Goal: Download file/media

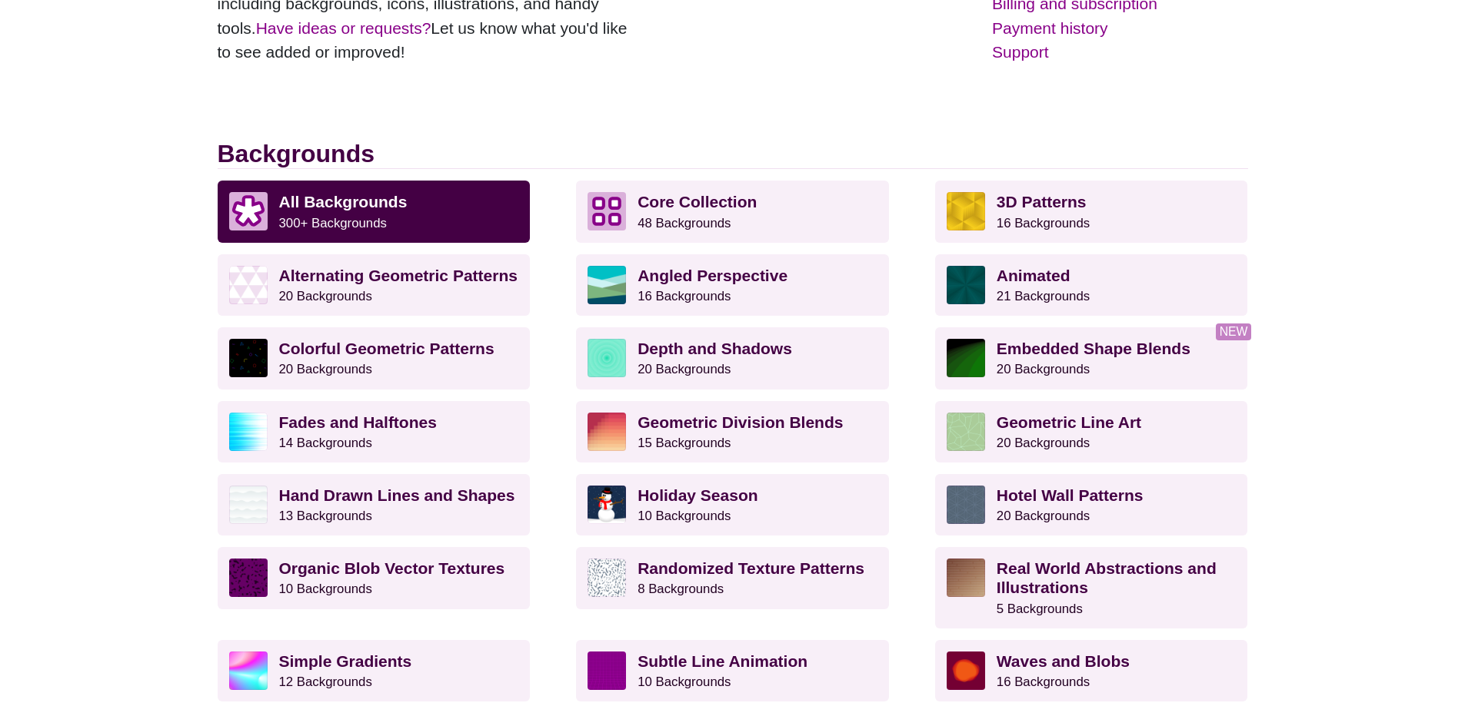
scroll to position [384, 0]
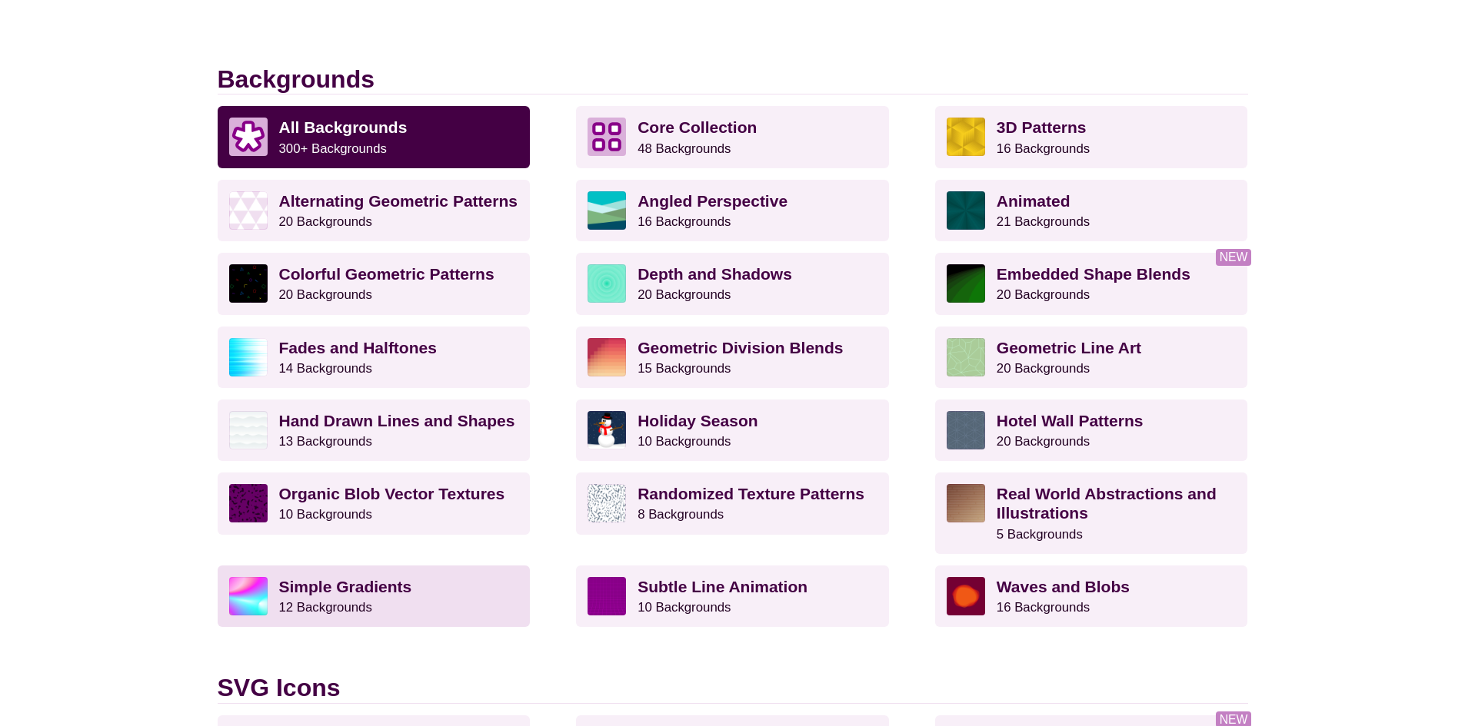
click at [338, 592] on strong "Simple Gradients" at bounding box center [345, 587] width 133 height 18
click at [312, 592] on strong "Simple Gradients" at bounding box center [345, 587] width 133 height 18
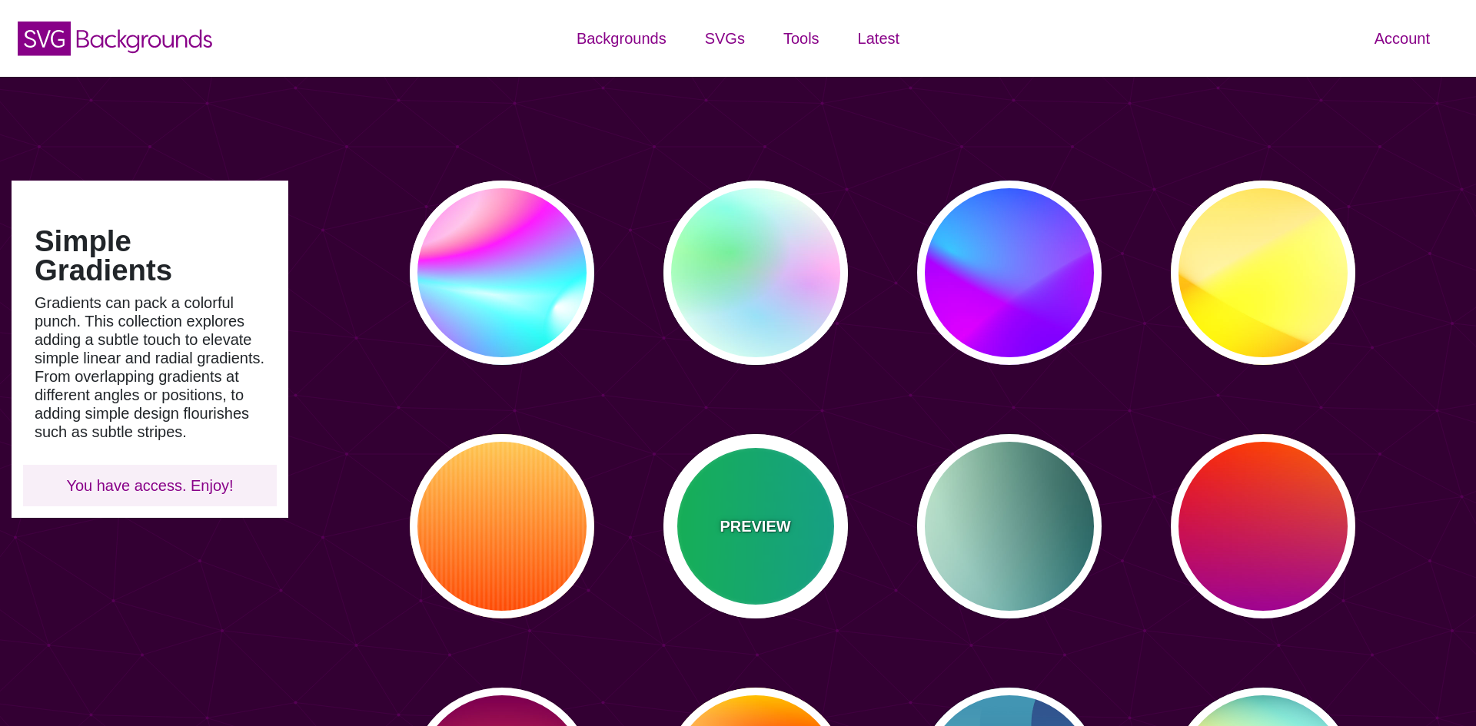
type input "#450057"
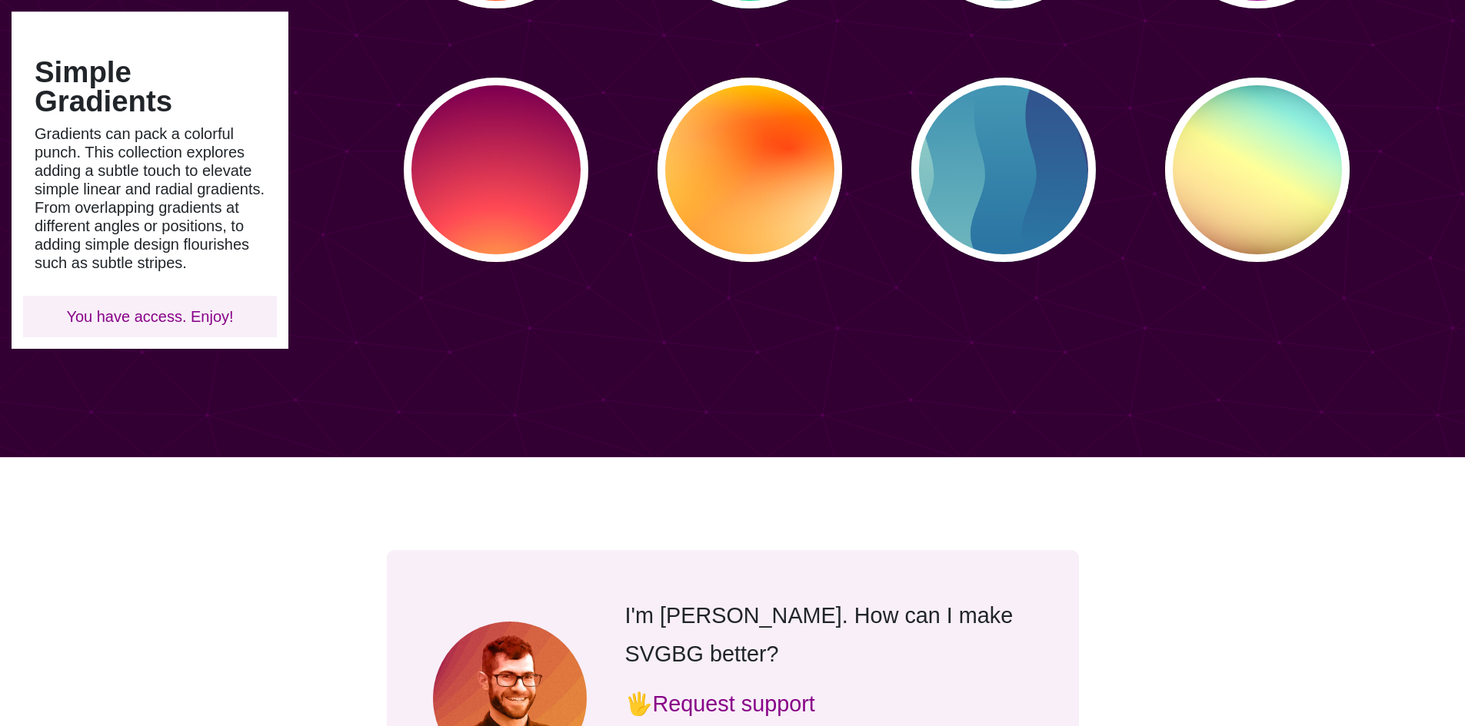
scroll to position [461, 0]
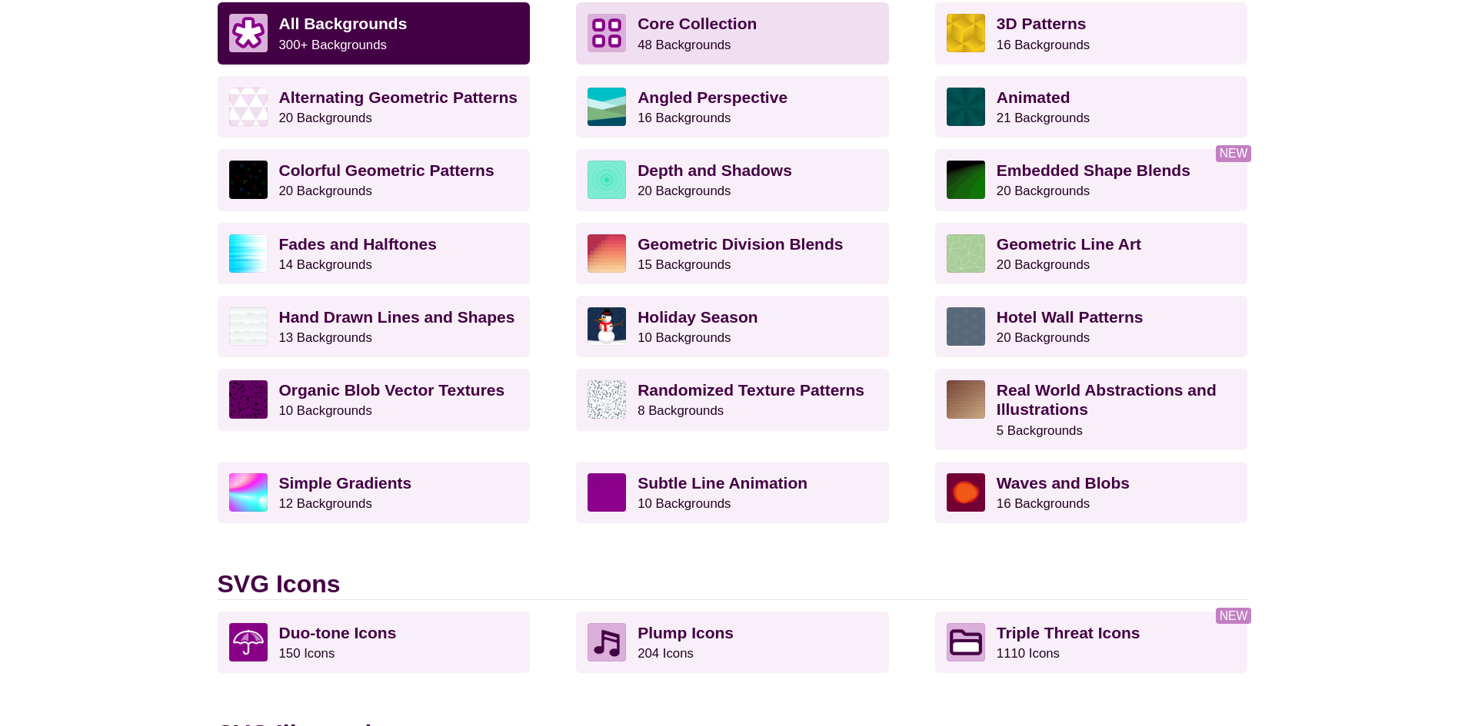
scroll to position [538, 0]
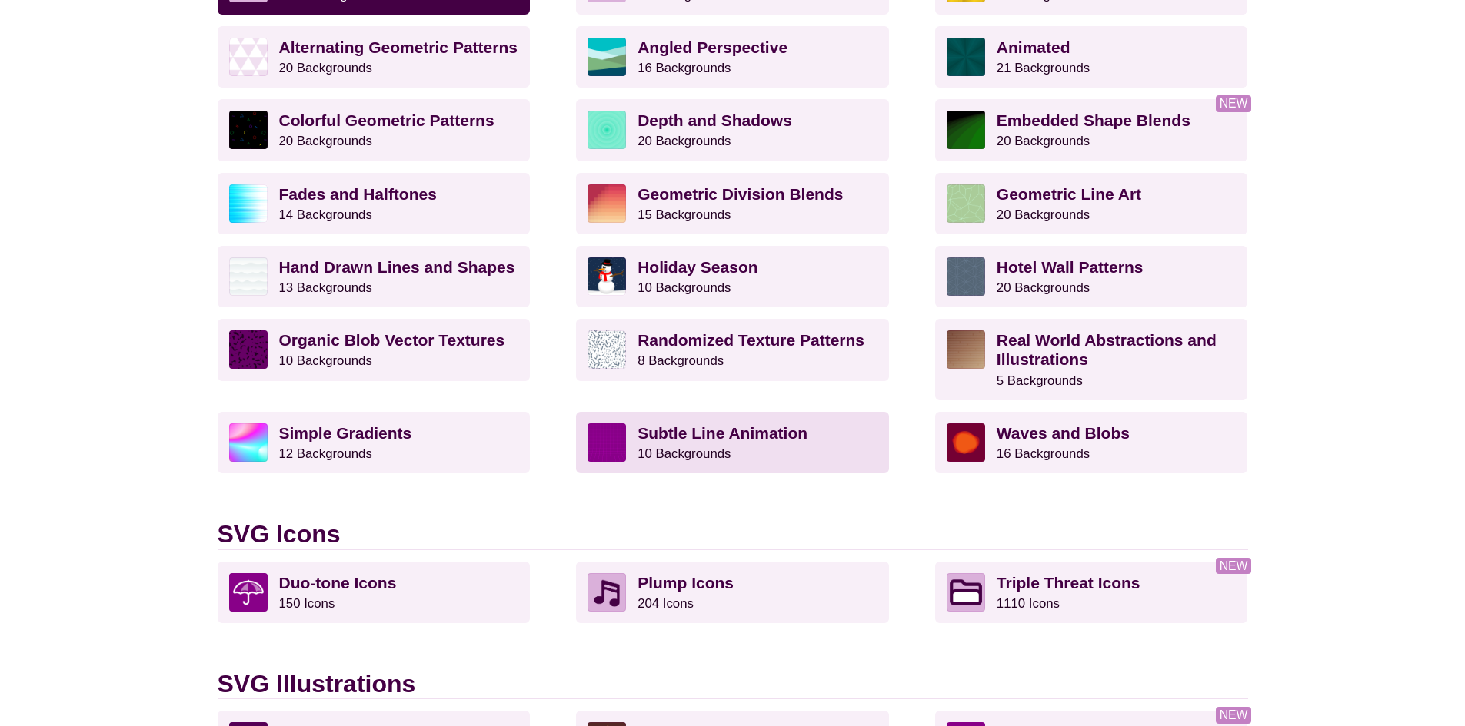
click at [753, 460] on p "Subtle Line Animation 10 Backgrounds" at bounding box center [757, 443] width 240 height 38
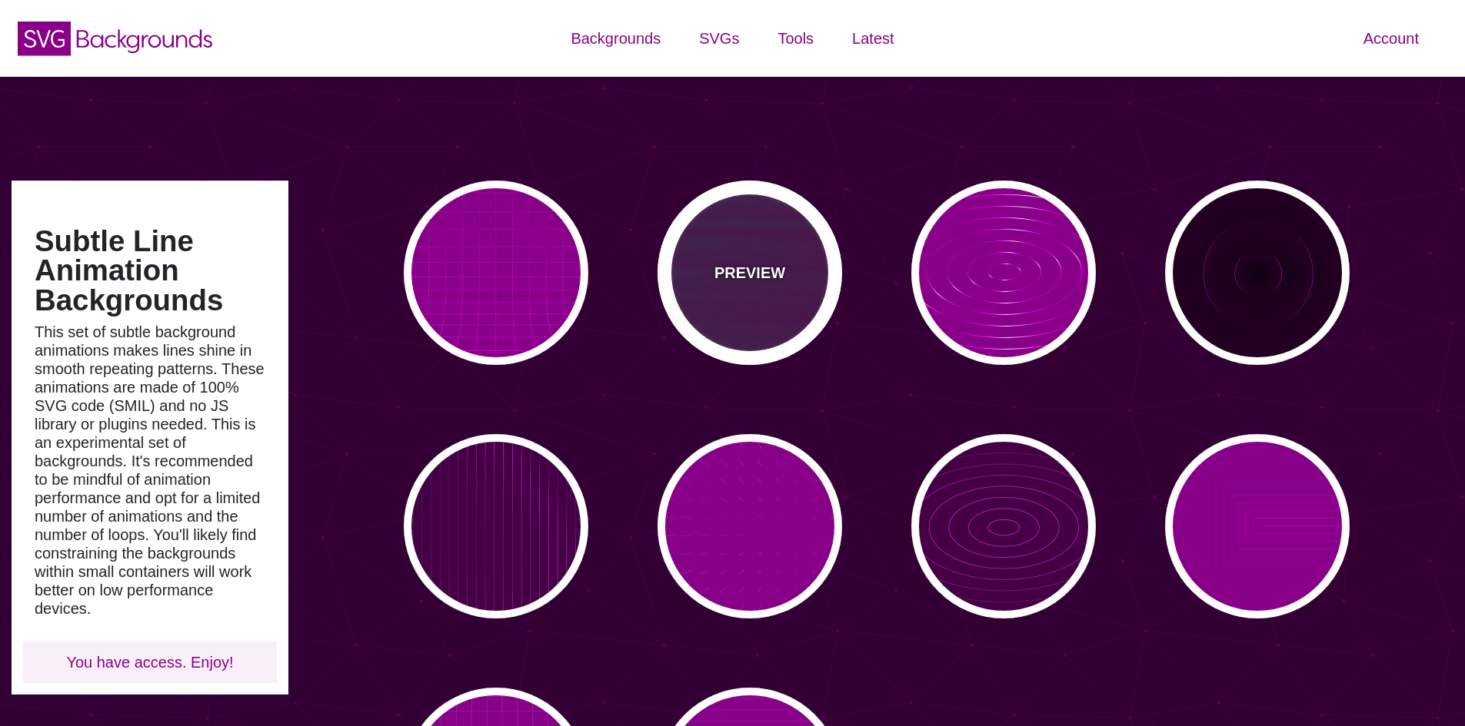
click at [769, 248] on div "PREVIEW" at bounding box center [749, 273] width 185 height 185
type input "#440044"
type input "#00FFFF"
type input "#FF0000"
type input "#880088"
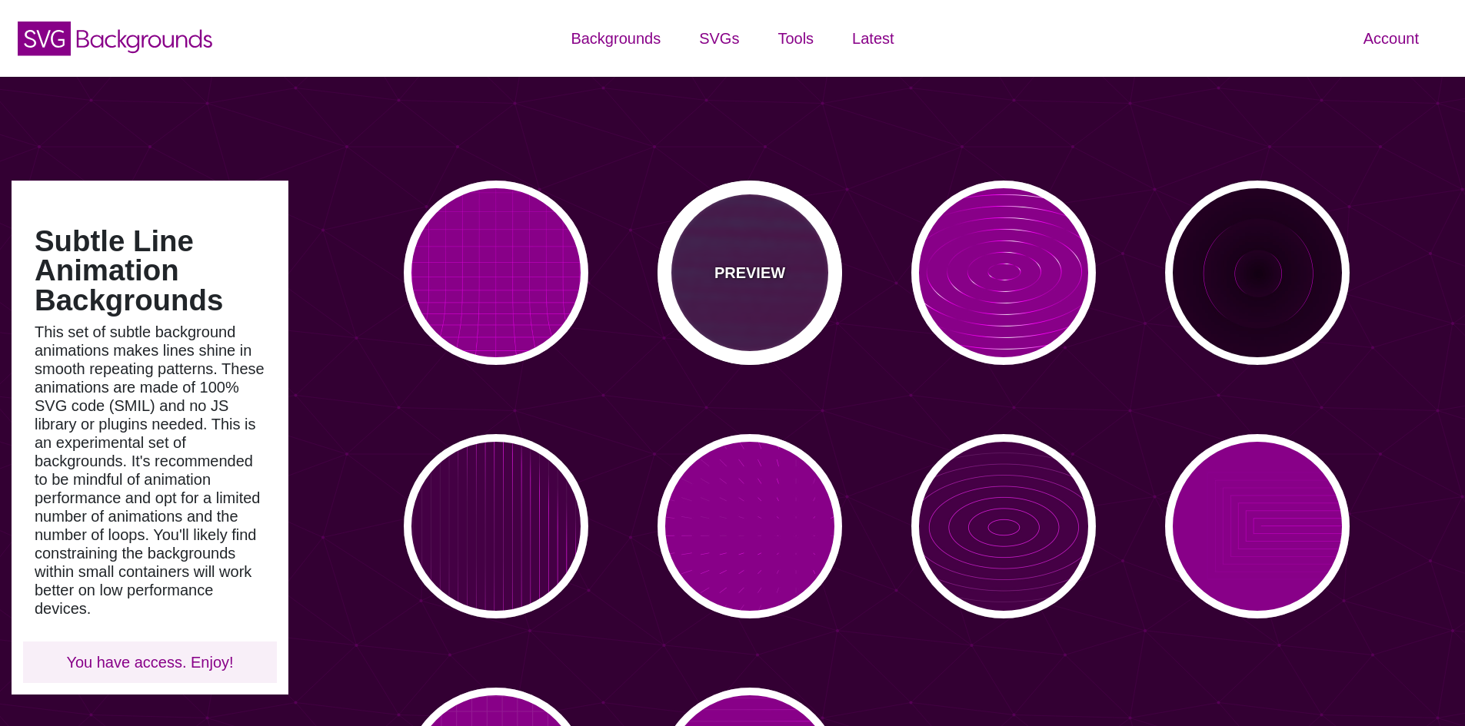
type input "15"
type input "999"
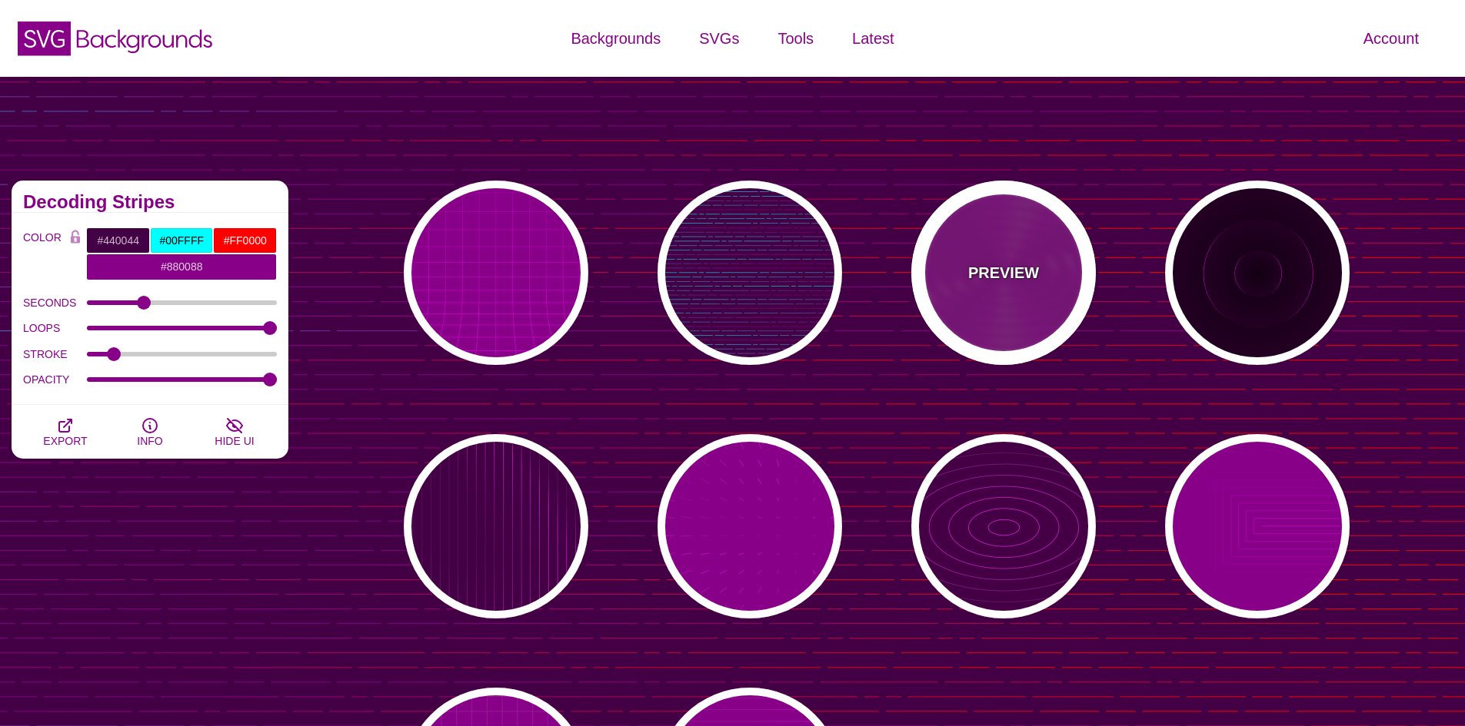
click at [977, 292] on div "PREVIEW" at bounding box center [1003, 273] width 185 height 185
type input "#880088"
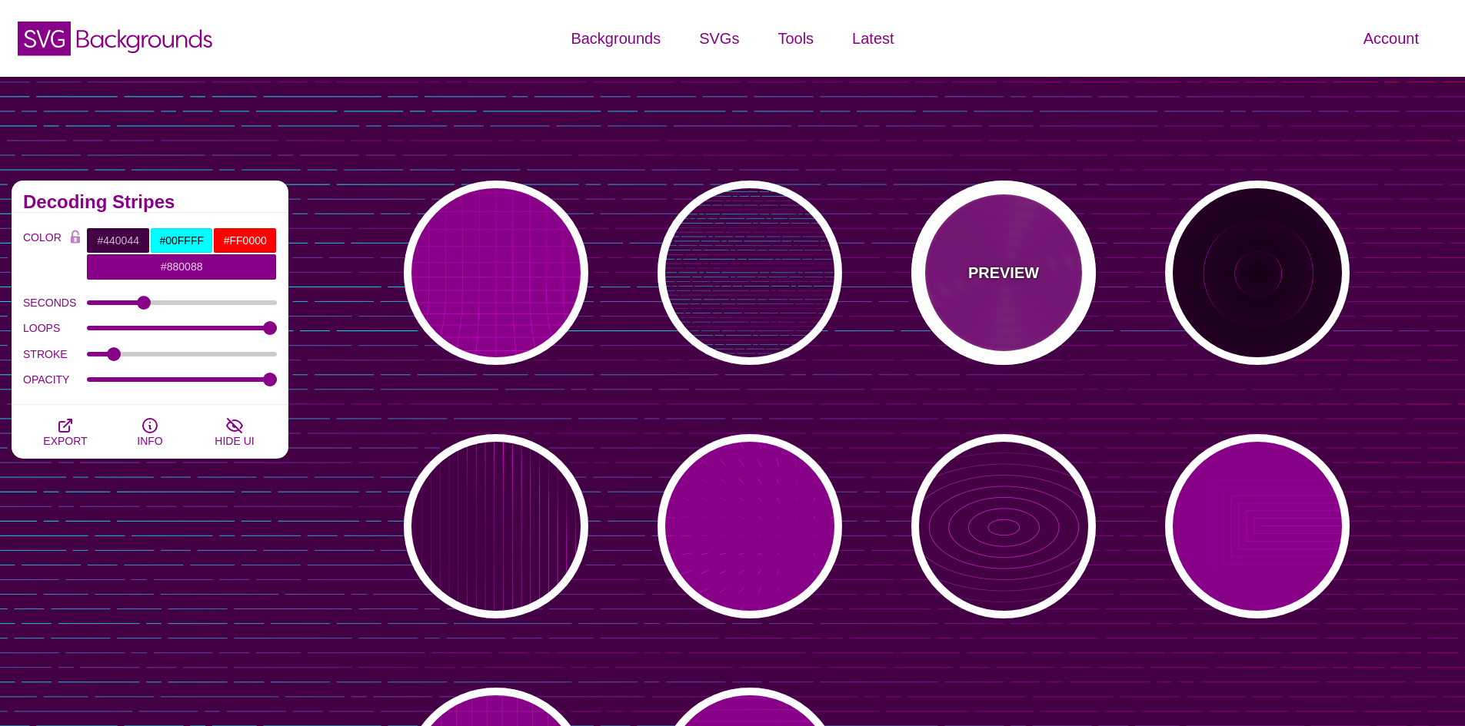
type input "#FF00FF"
type input "#FFFFFF"
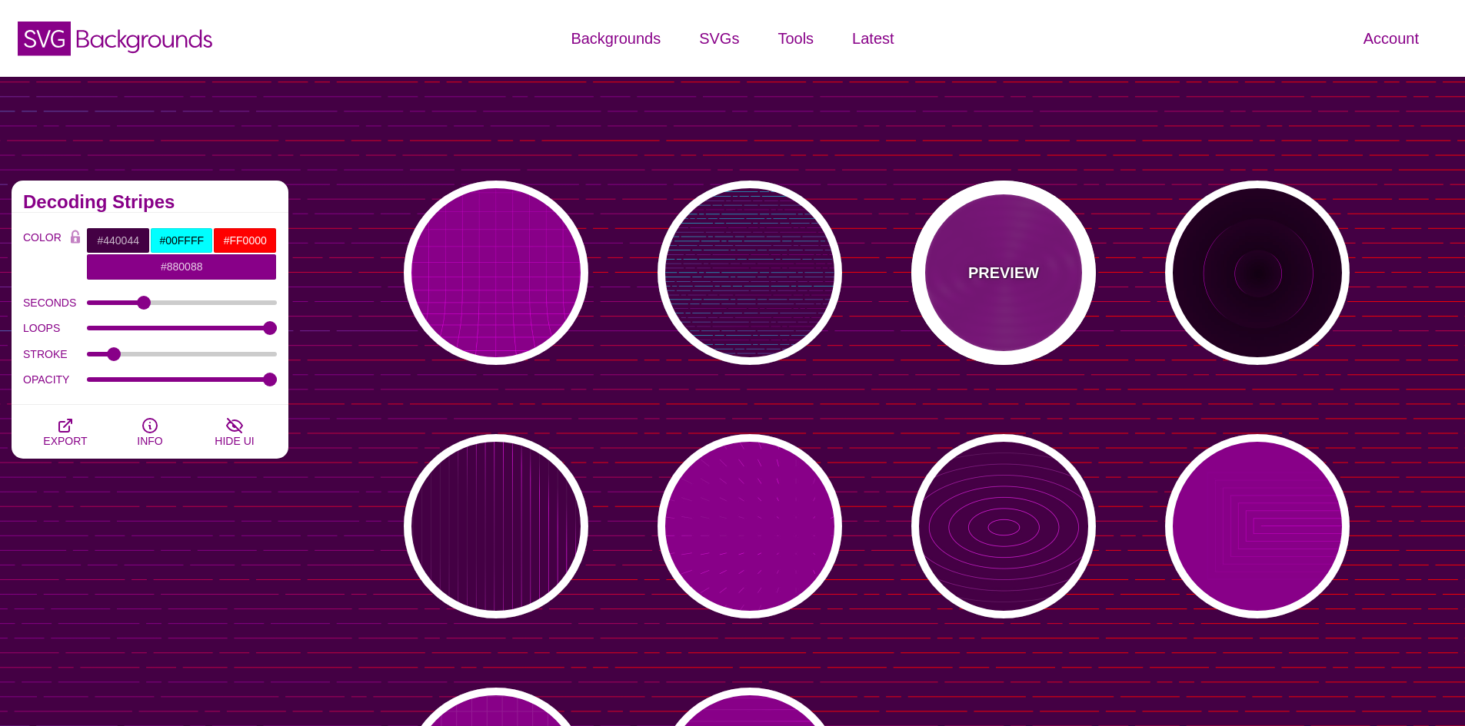
type input "10000"
type input "99"
type input "50"
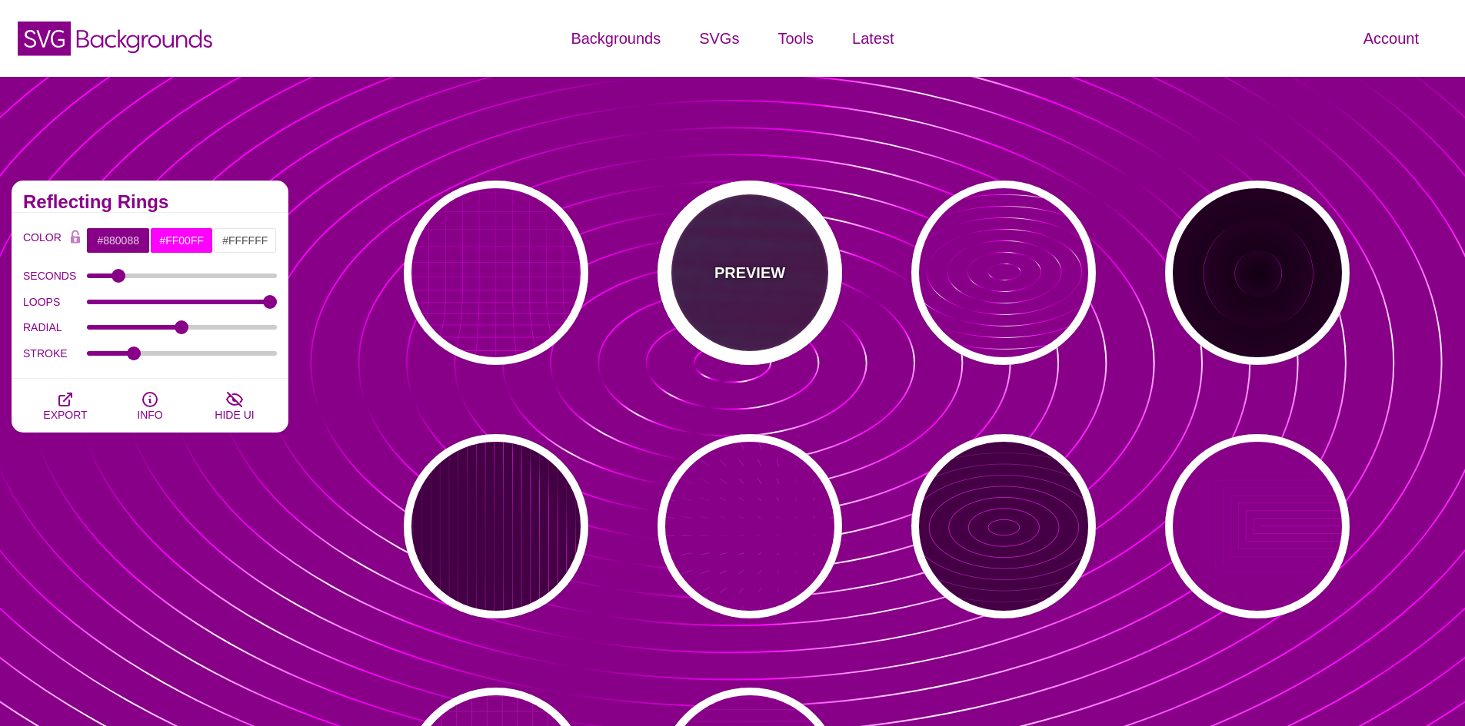
click at [763, 298] on div "PREVIEW" at bounding box center [749, 273] width 185 height 185
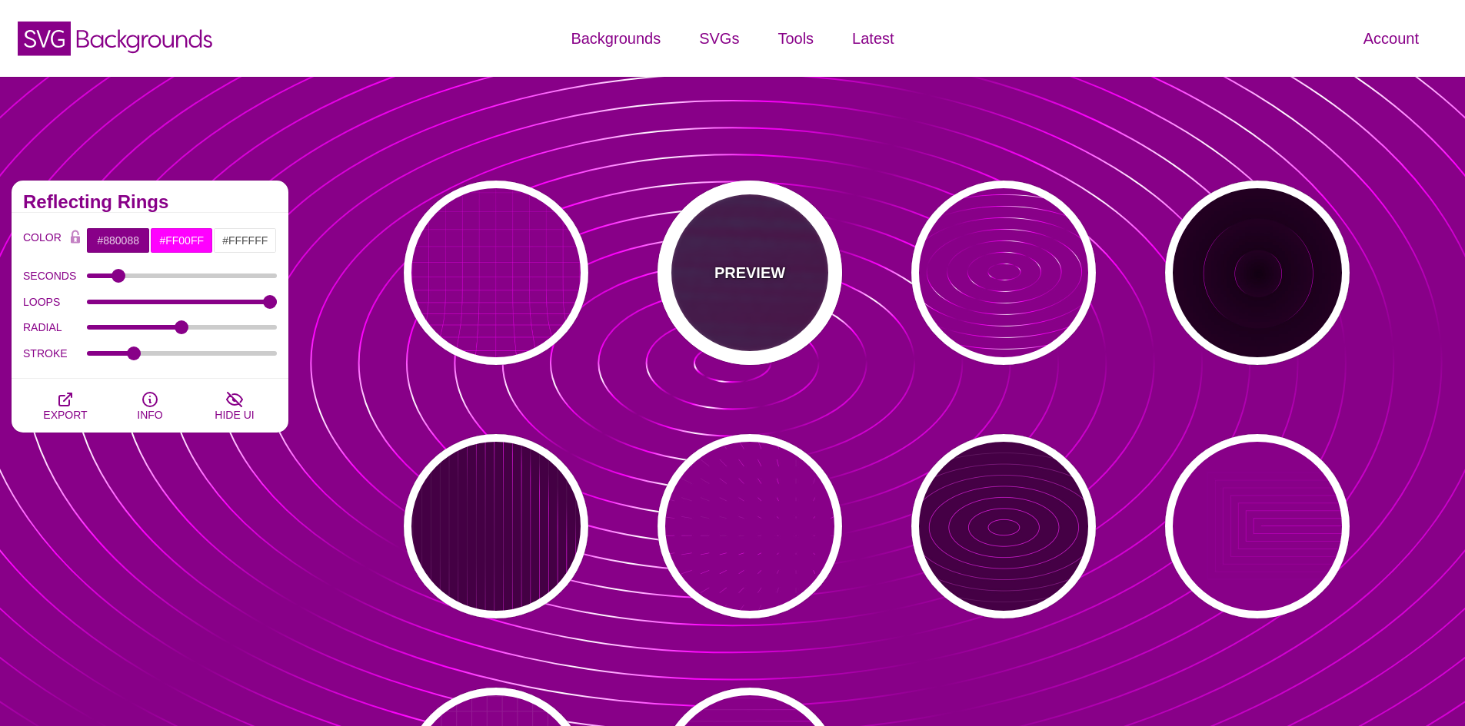
type input "#440044"
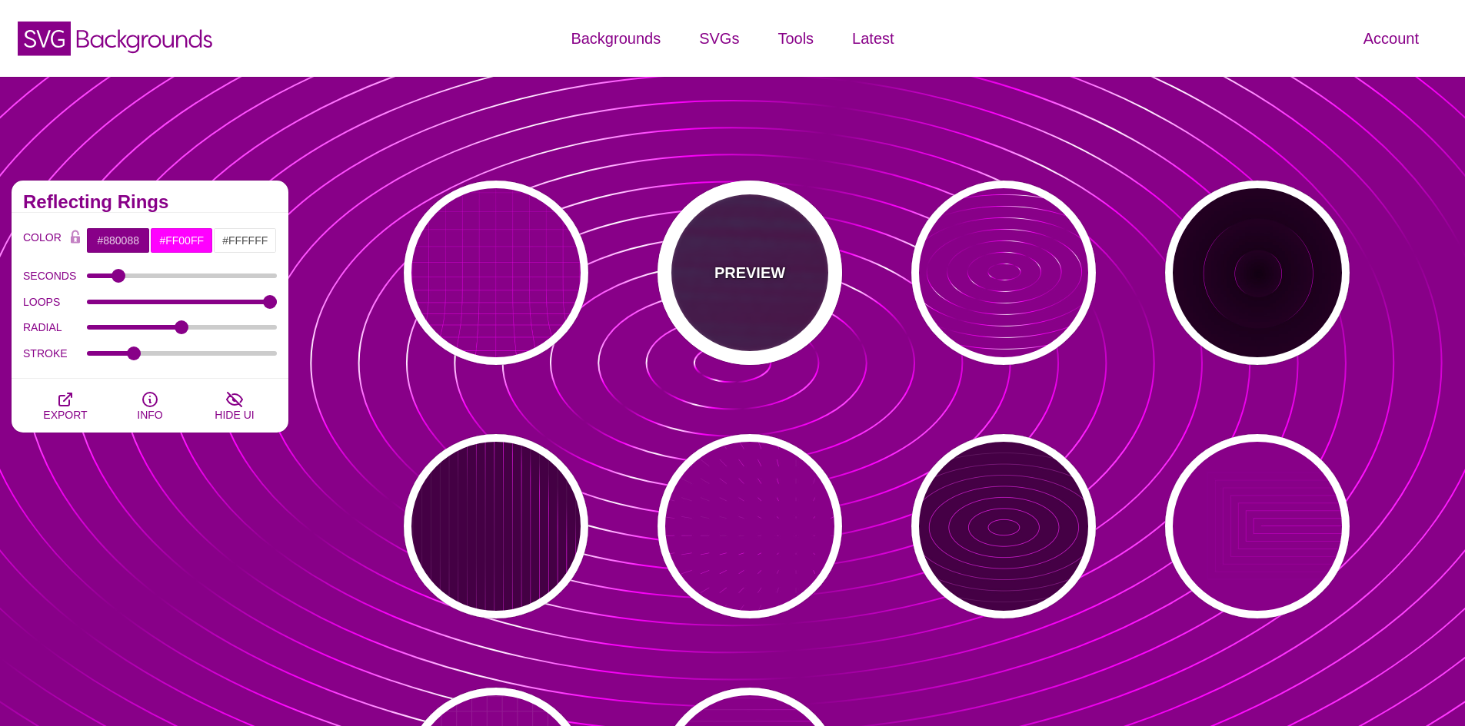
type input "#00FFFF"
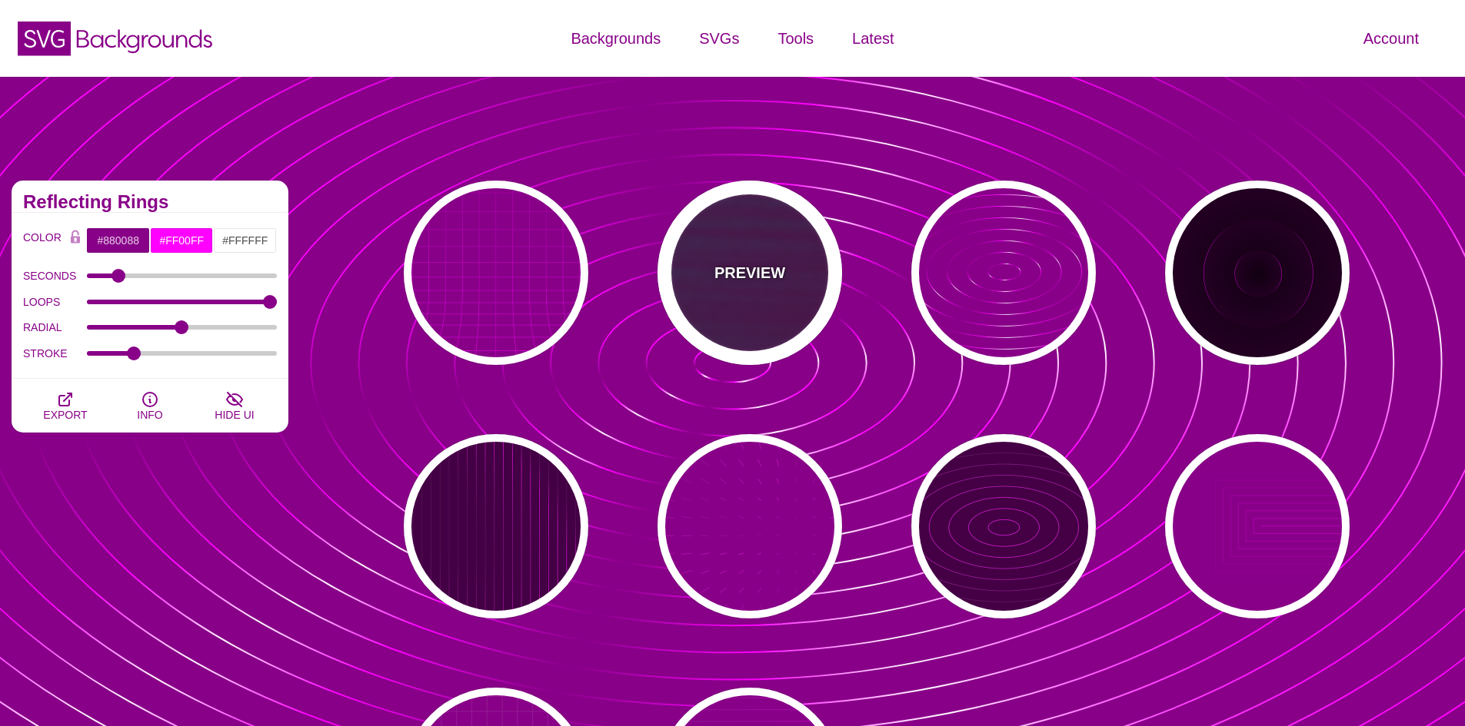
type input "#FF0000"
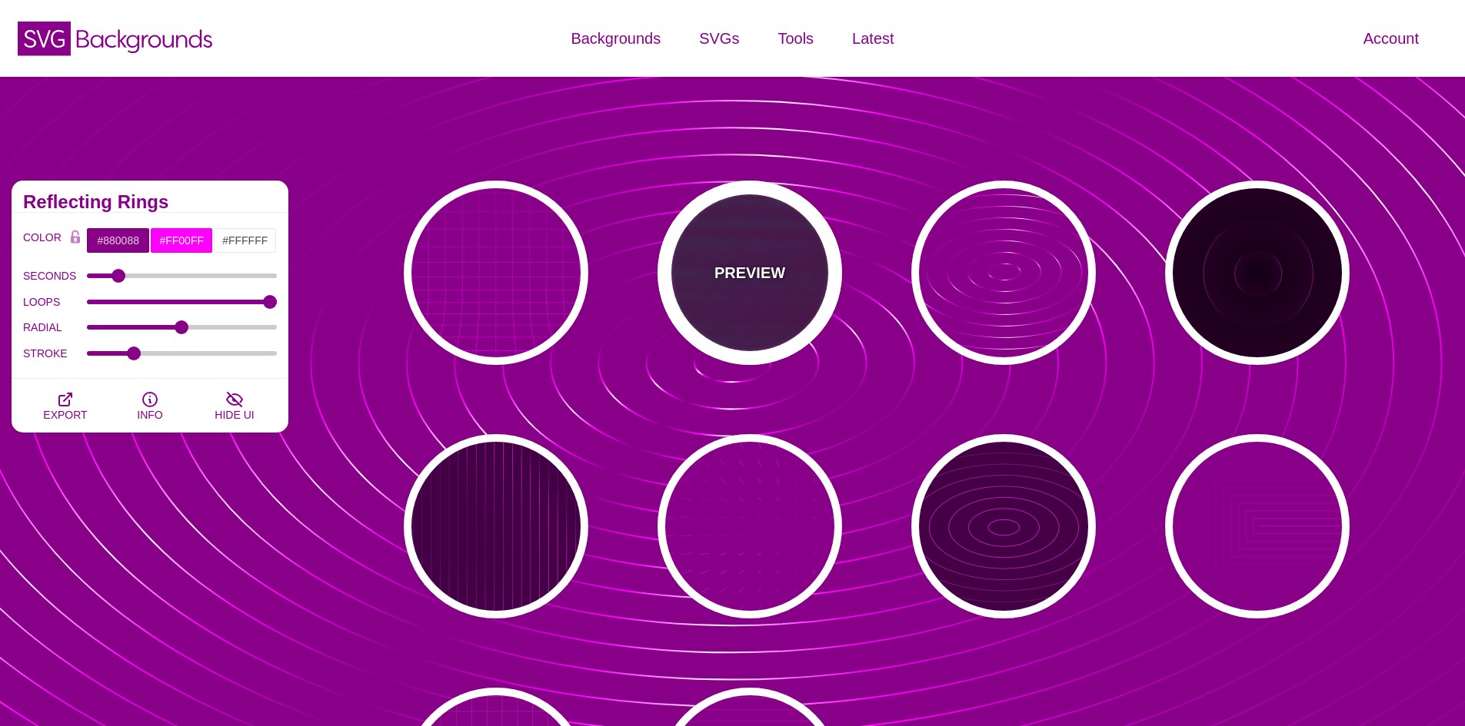
type input "15"
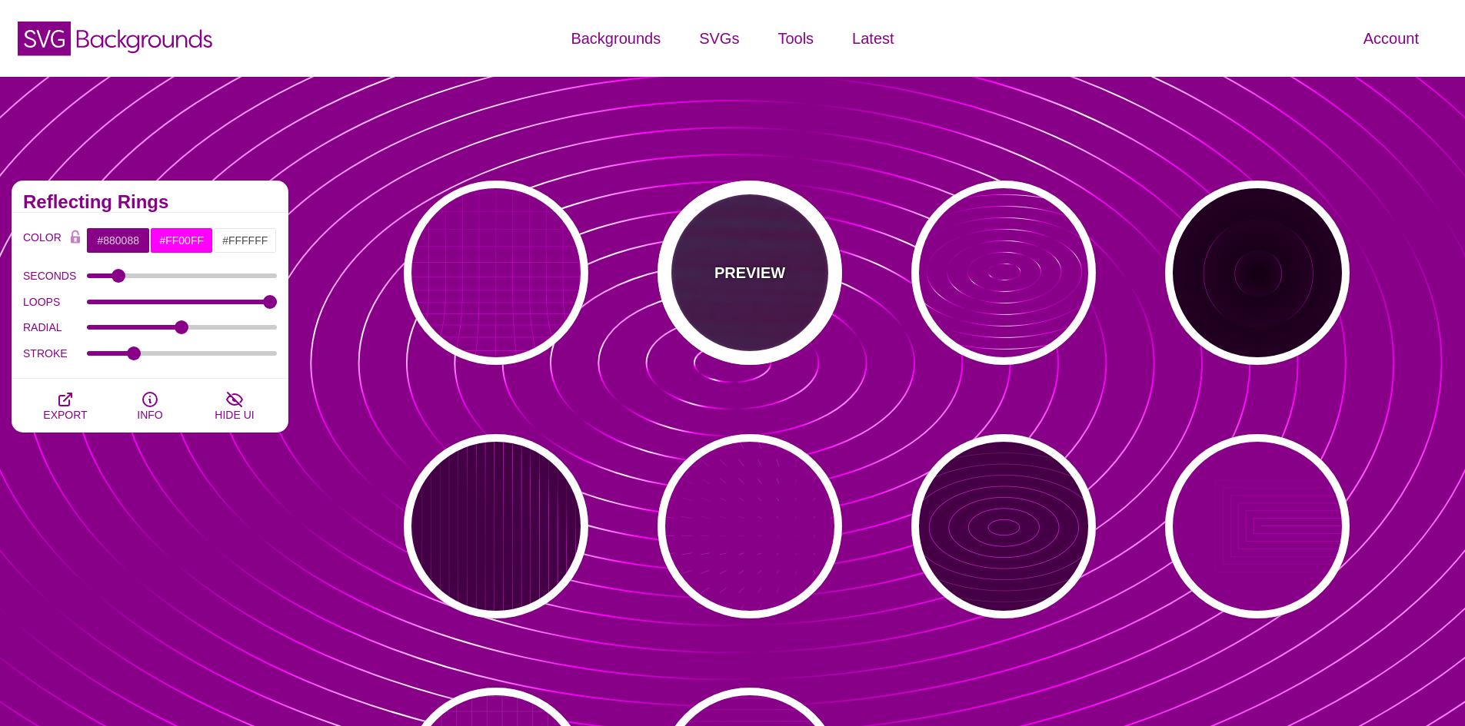
type input "999"
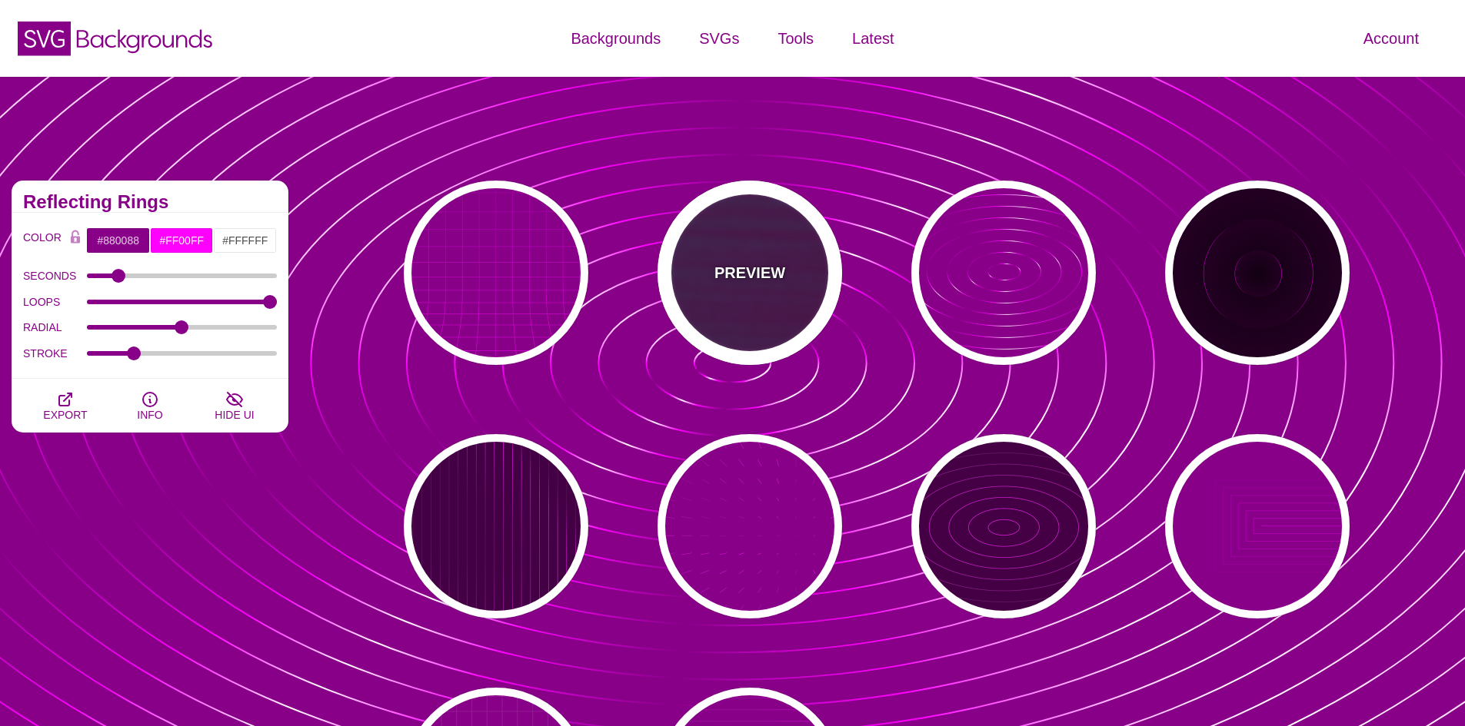
type input "1"
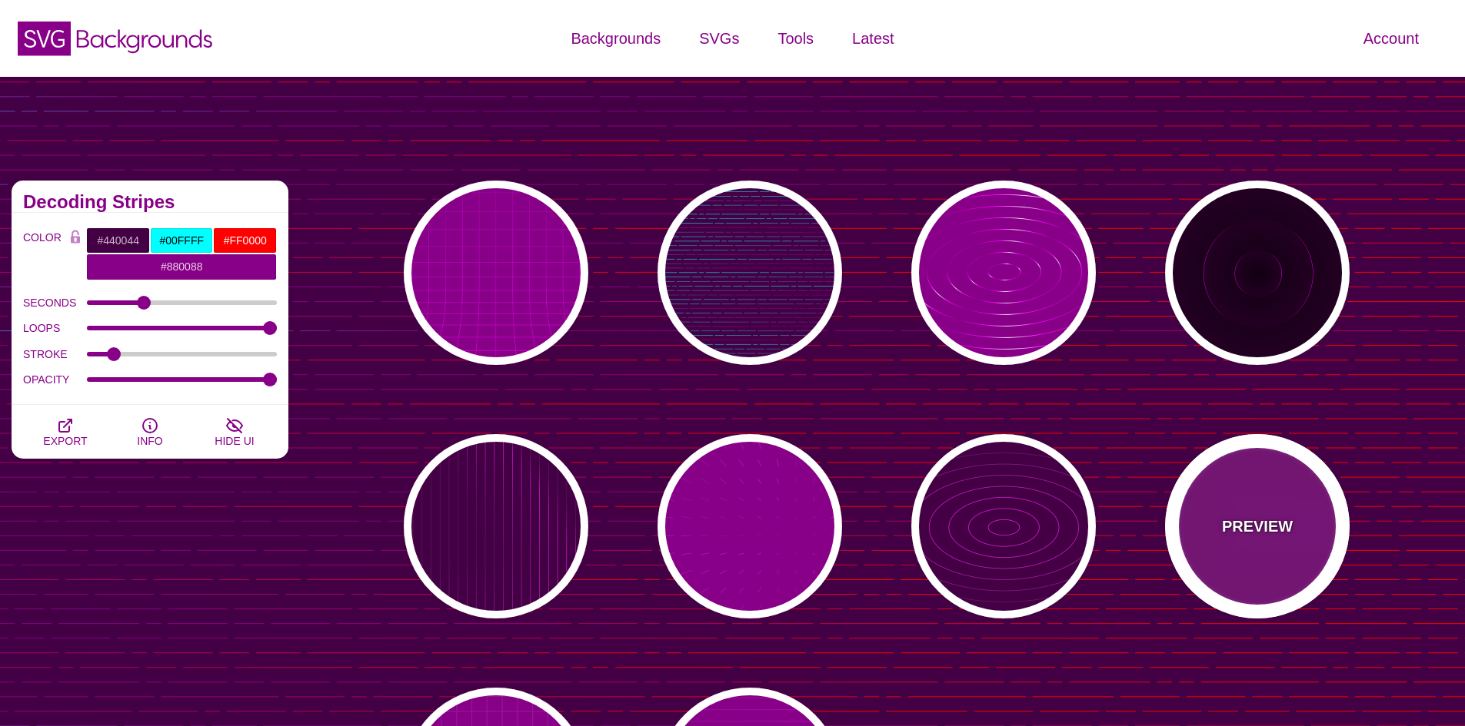
click at [1252, 530] on p "PREVIEW" at bounding box center [1257, 526] width 71 height 23
type input "#880088"
type input "#FF00FF"
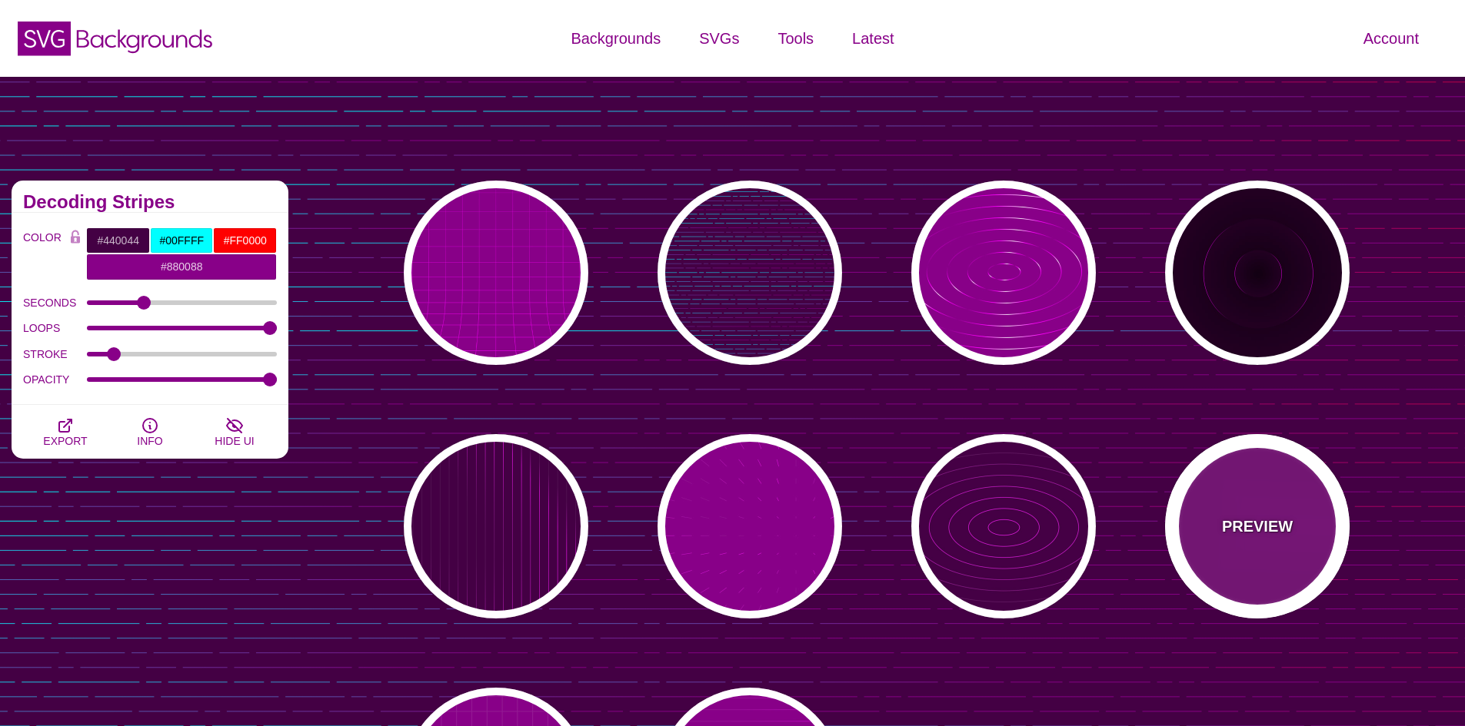
type input "5"
type input "0"
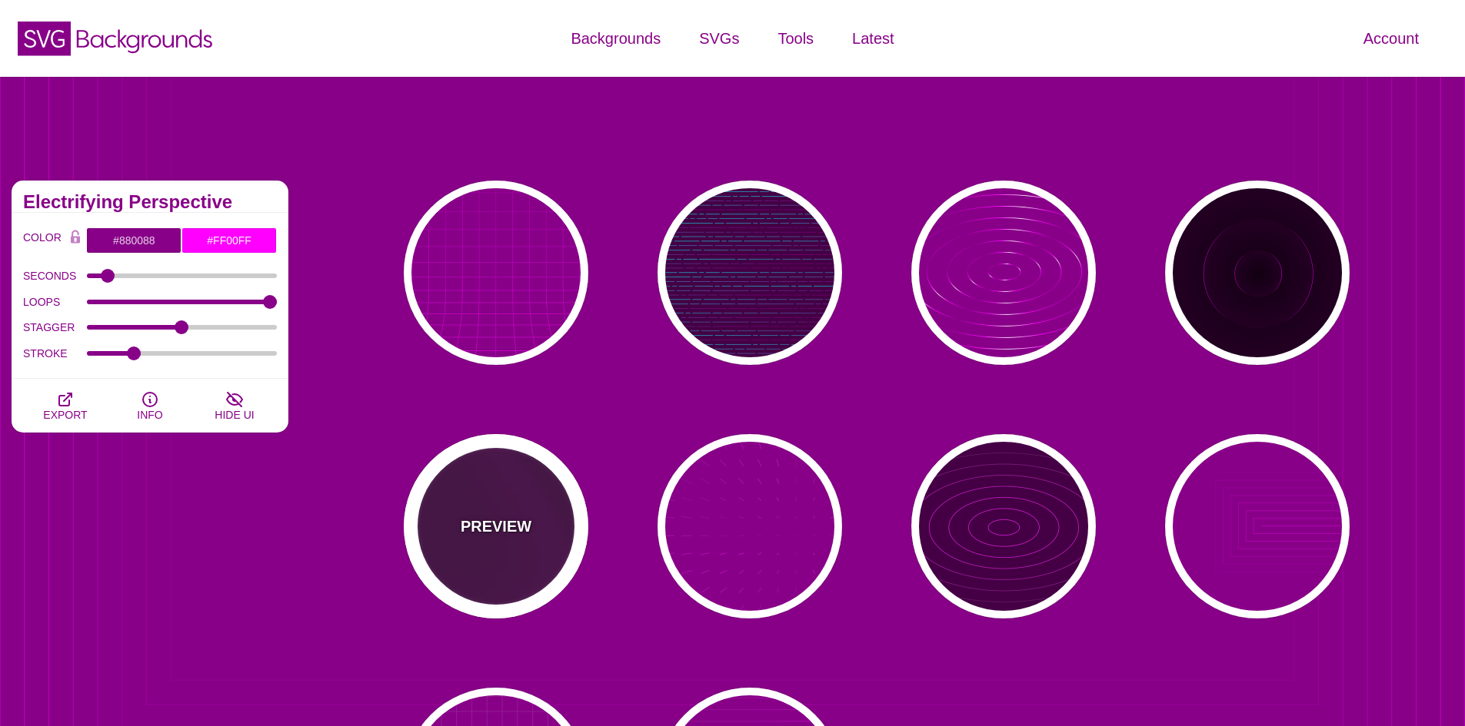
click at [508, 556] on div "PREVIEW" at bounding box center [496, 526] width 185 height 185
type input "#440044"
type input "#FFFFFF"
type input "20"
type input "1"
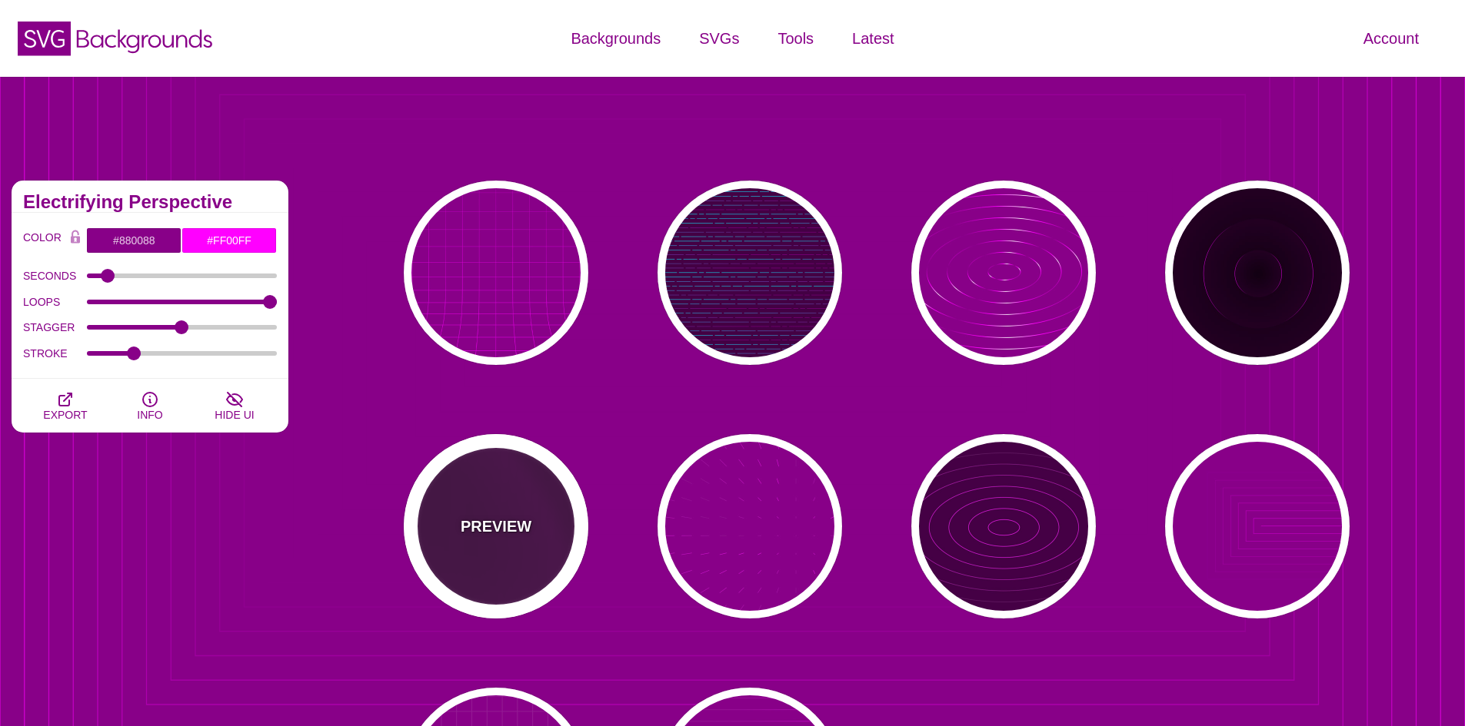
type input "0.1"
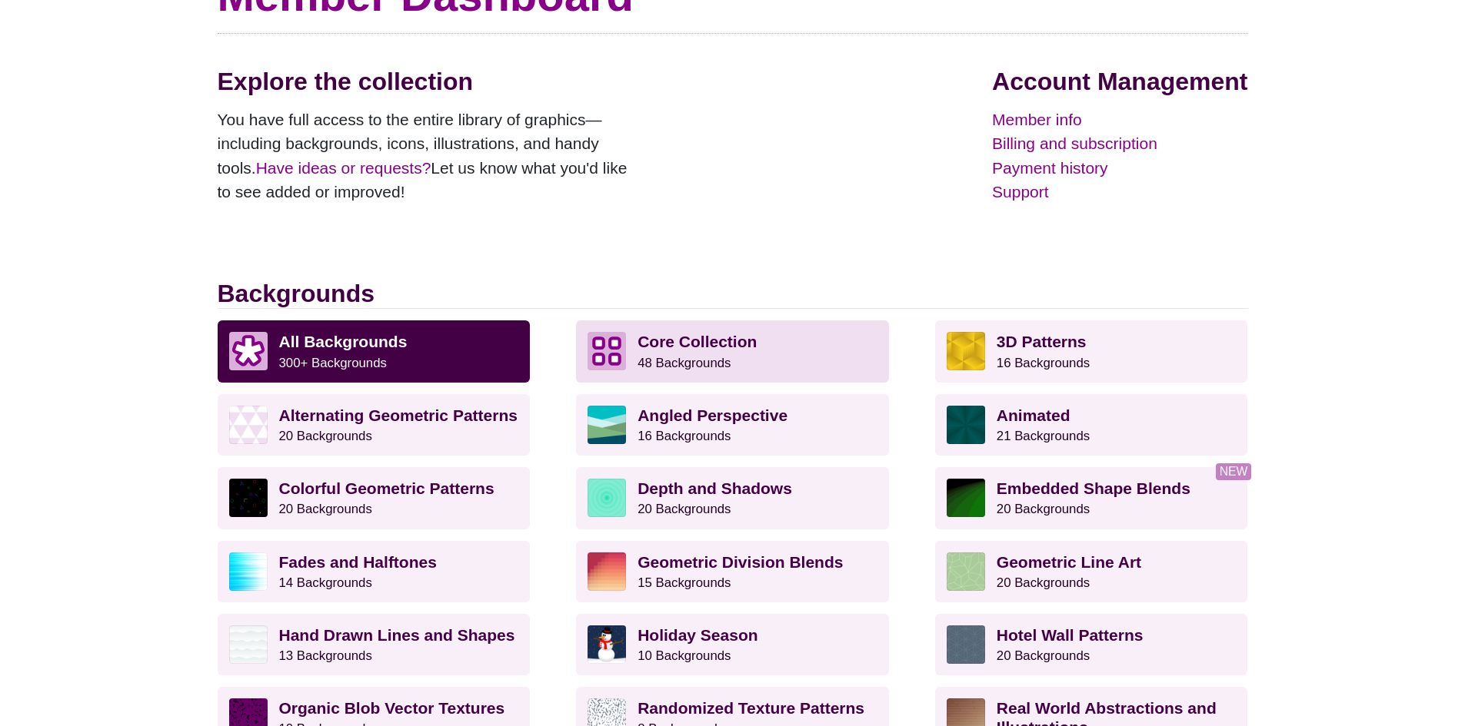
scroll to position [154, 0]
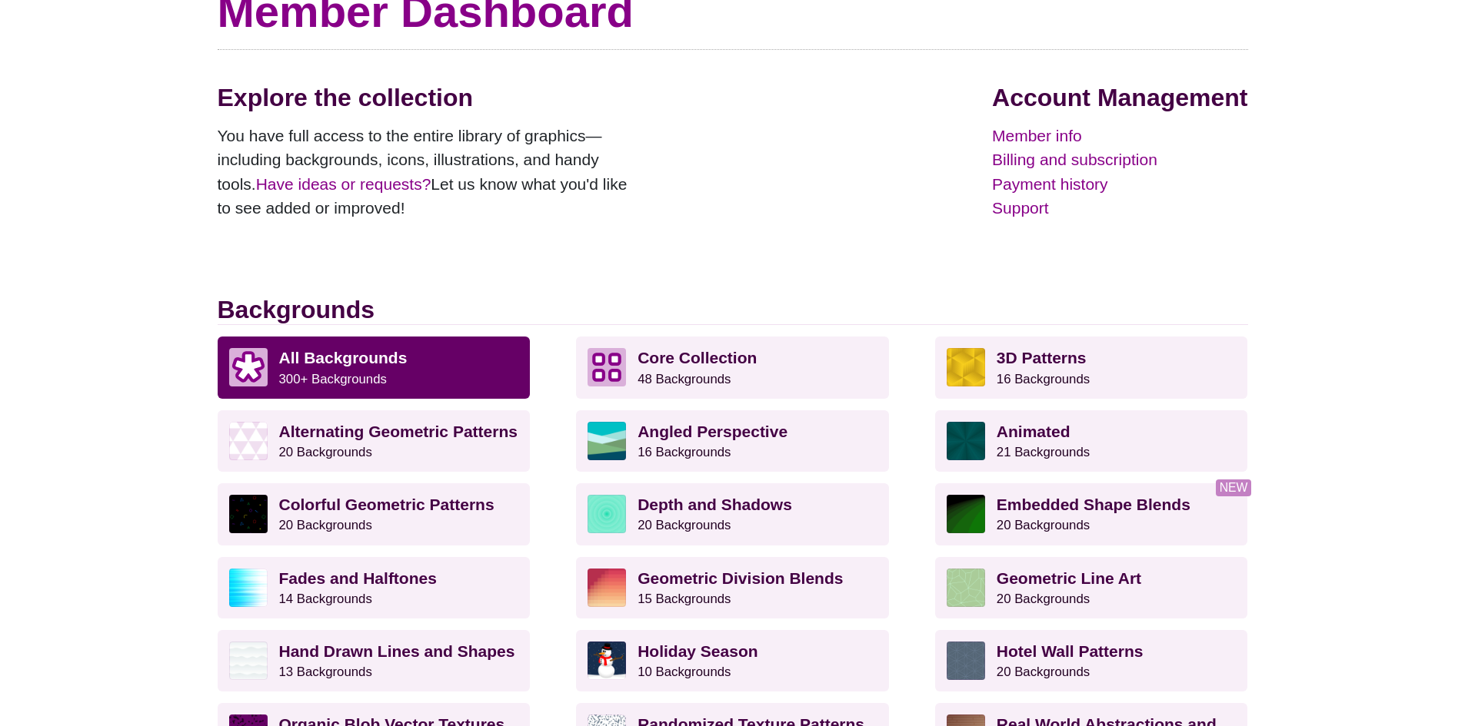
click at [468, 356] on p "All Backgrounds 300+ Backgrounds" at bounding box center [399, 367] width 240 height 38
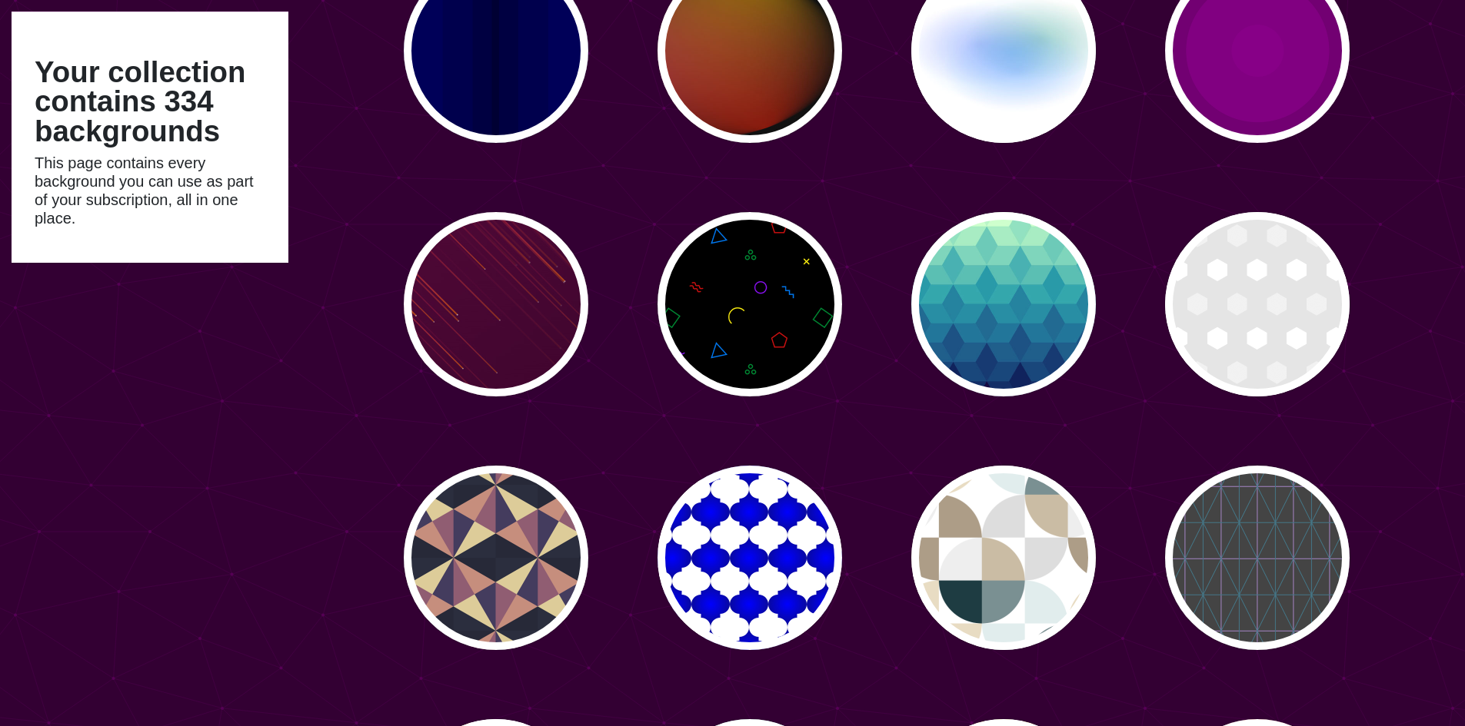
scroll to position [4536, 0]
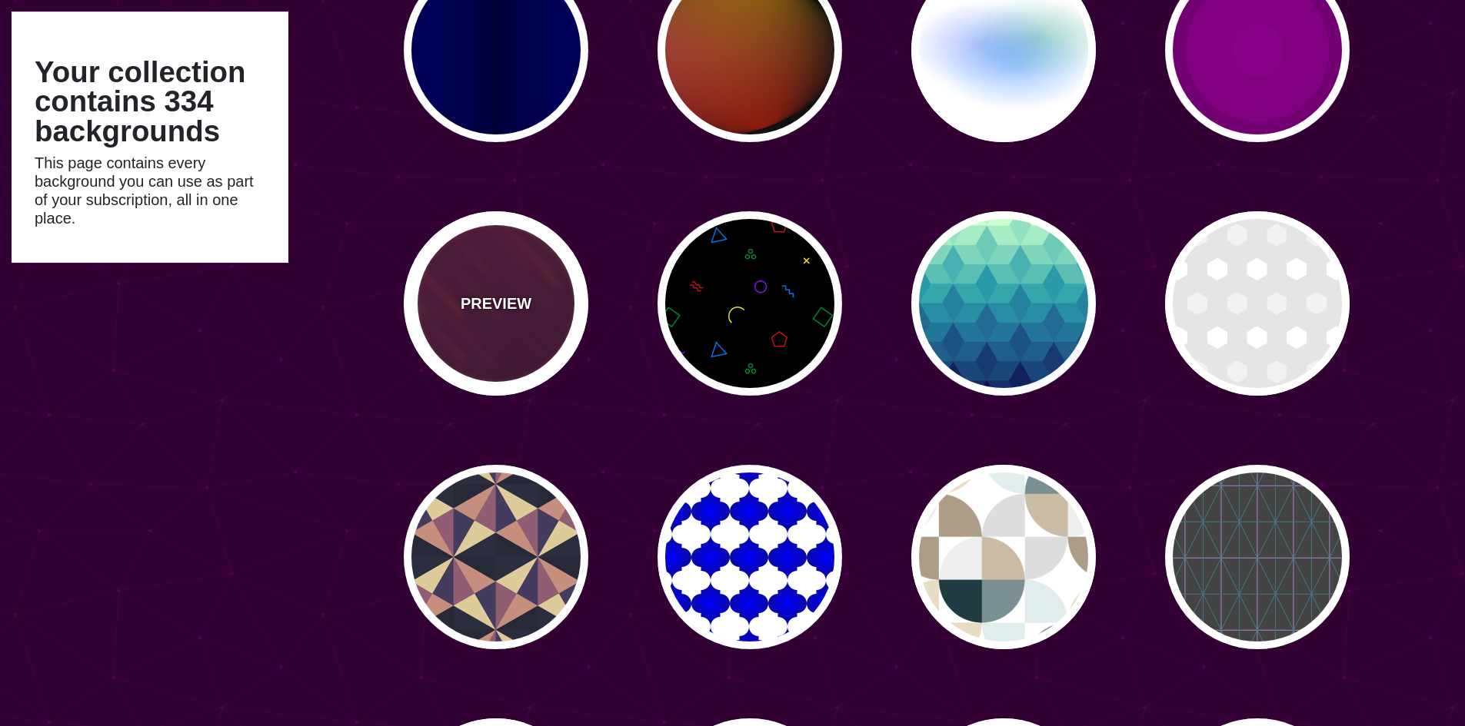
click at [523, 334] on div "PREVIEW" at bounding box center [496, 303] width 185 height 185
type input "#220022"
type input "#FF7700"
type input "10"
type input "999"
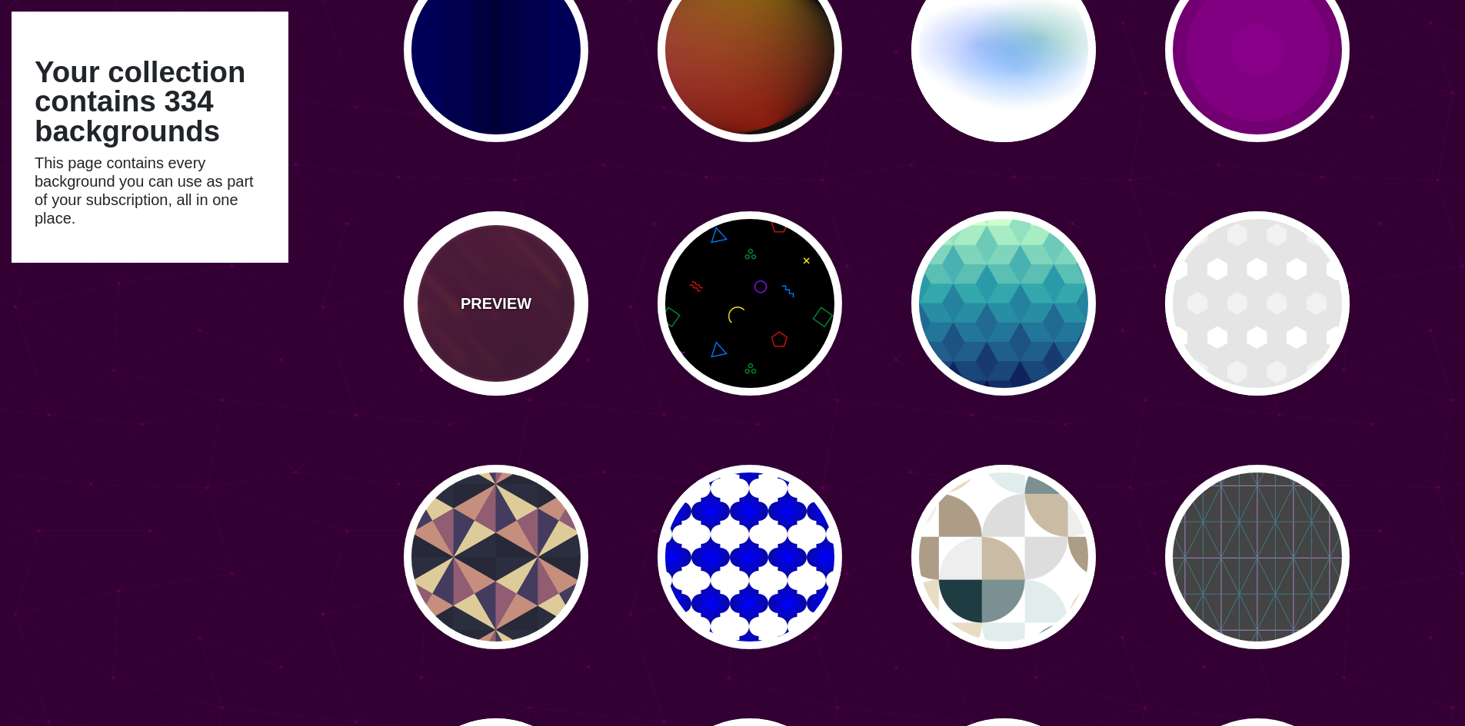
type input "3"
type input "1.5"
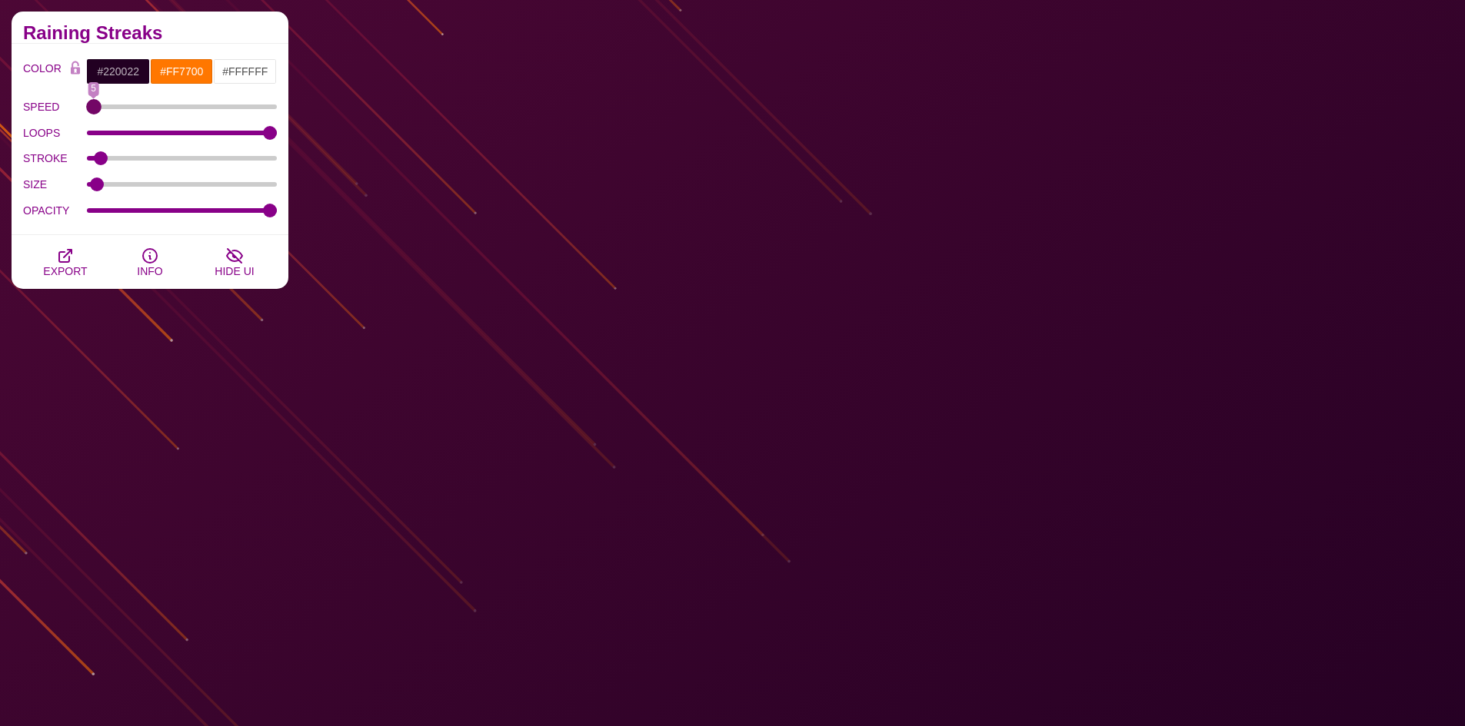
drag, startPoint x: 156, startPoint y: 108, endPoint x: 95, endPoint y: 111, distance: 60.9
click at [95, 110] on input "SPEED" at bounding box center [182, 107] width 191 height 6
drag, startPoint x: 283, startPoint y: 108, endPoint x: 324, endPoint y: 108, distance: 40.7
click at [278, 108] on input "SPEED" at bounding box center [182, 107] width 191 height 6
drag, startPoint x: 266, startPoint y: 111, endPoint x: 150, endPoint y: 109, distance: 116.1
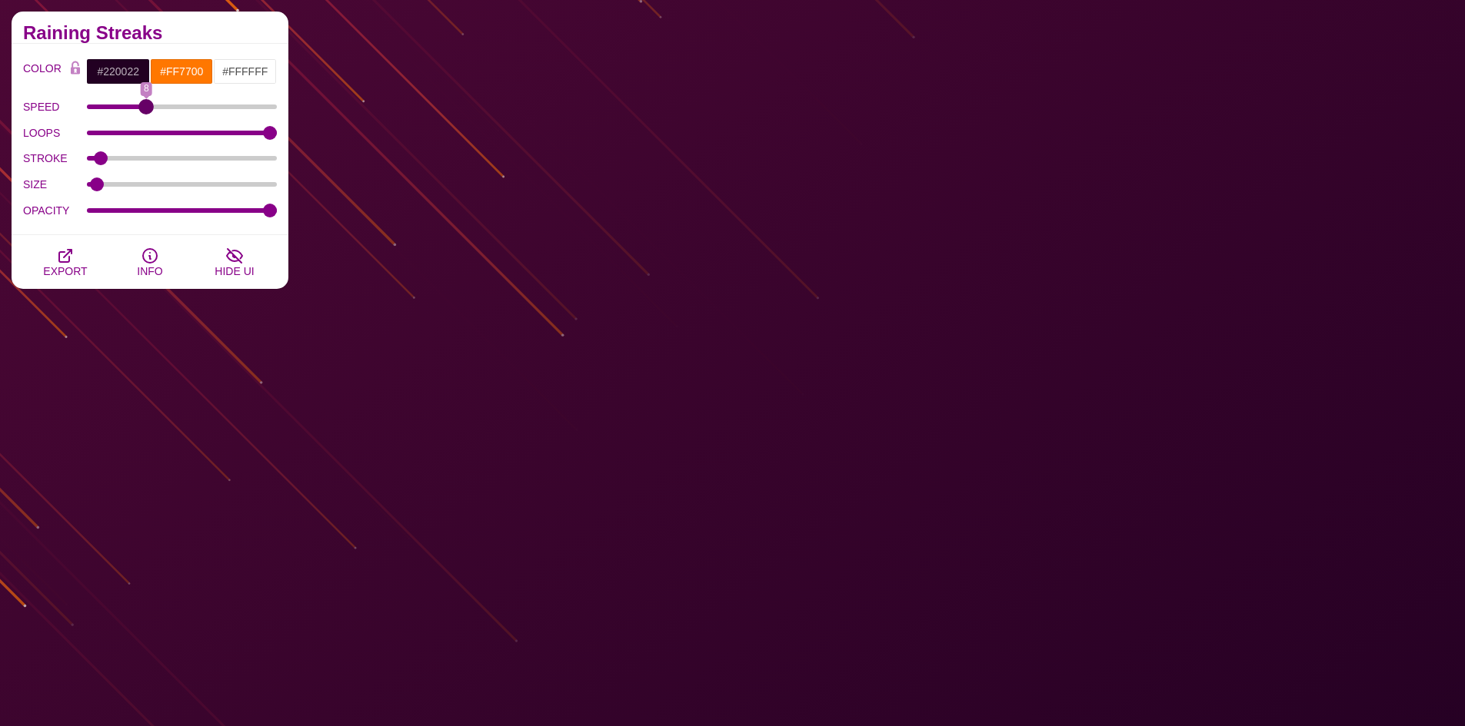
click at [150, 109] on input "SPEED" at bounding box center [182, 107] width 191 height 6
drag, startPoint x: 150, startPoint y: 109, endPoint x: 315, endPoint y: 100, distance: 165.5
click at [278, 104] on input "SPEED" at bounding box center [182, 107] width 191 height 6
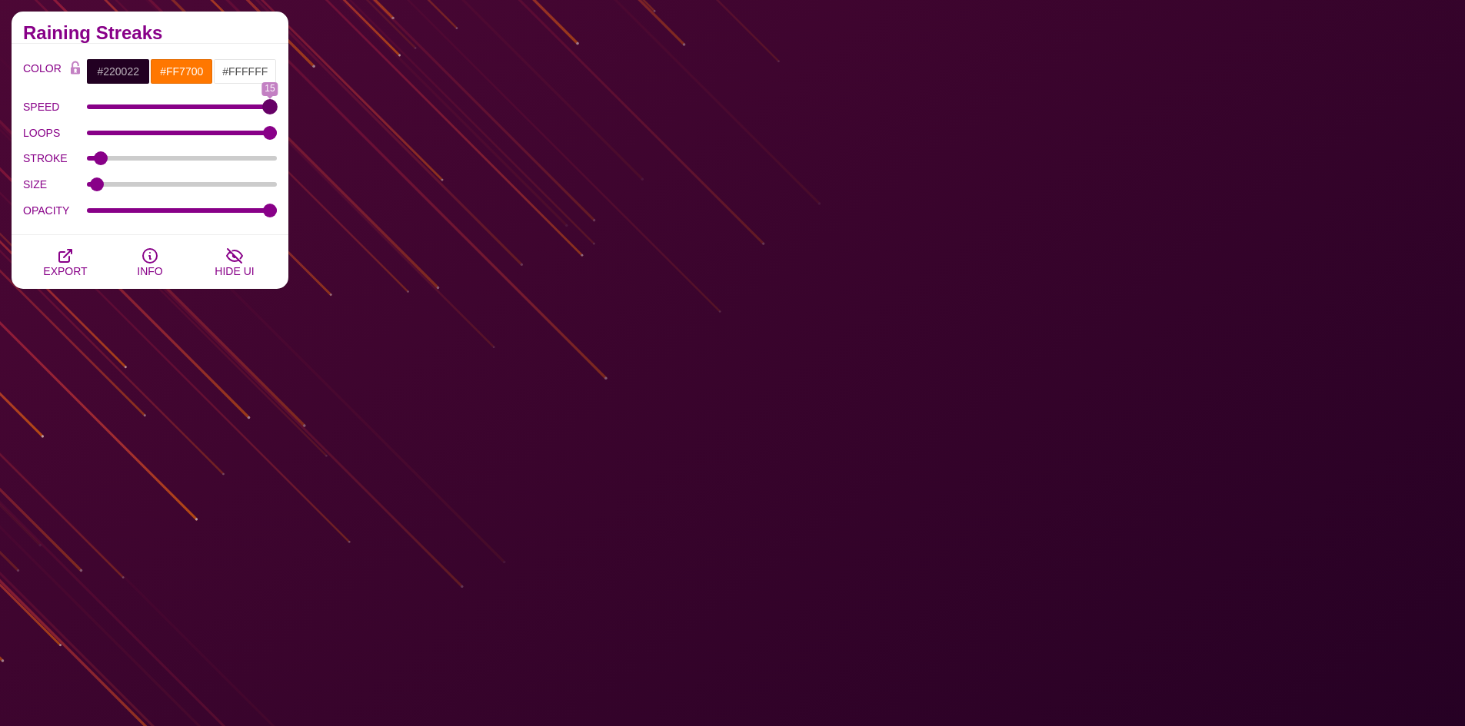
drag, startPoint x: 267, startPoint y: 103, endPoint x: 574, endPoint y: 98, distance: 306.8
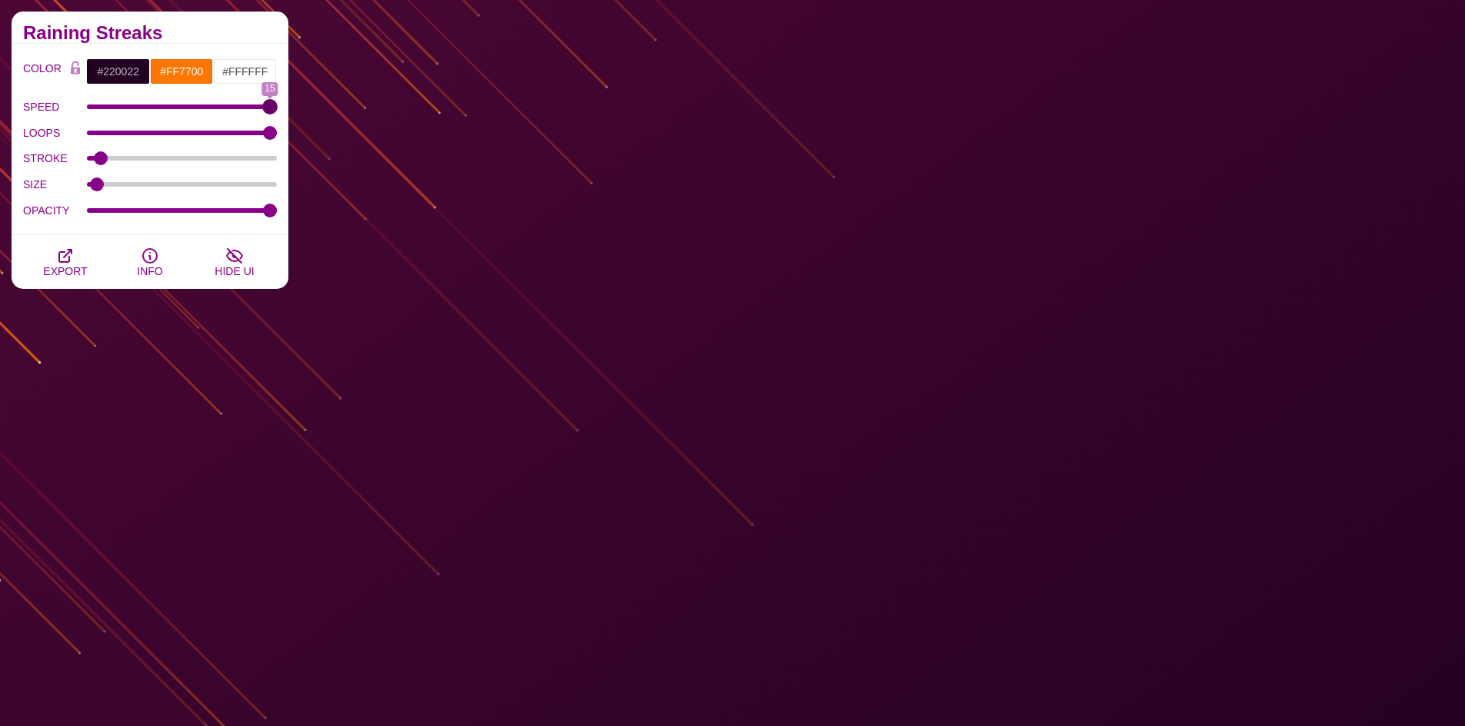
click at [278, 104] on input "SPEED" at bounding box center [182, 107] width 191 height 6
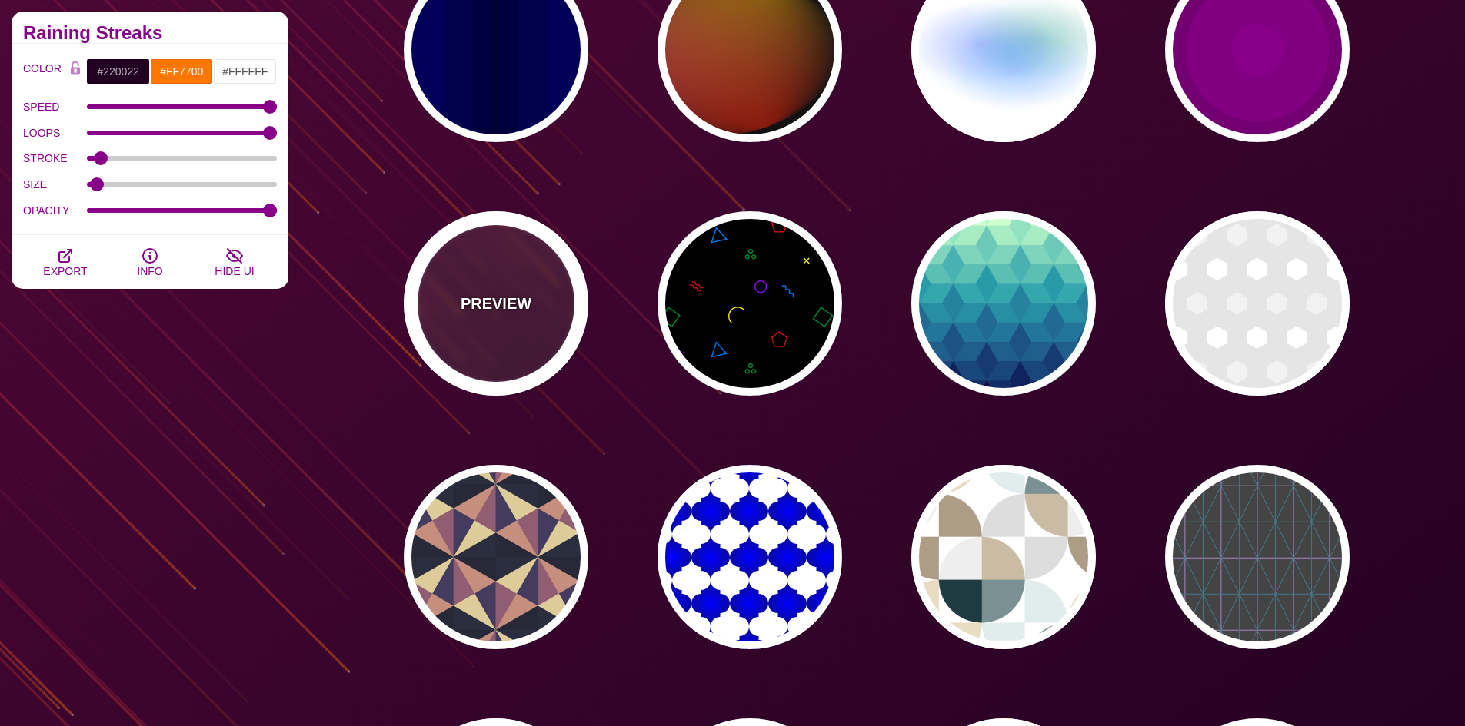
click at [494, 298] on p "PREVIEW" at bounding box center [495, 303] width 71 height 23
type input "10"
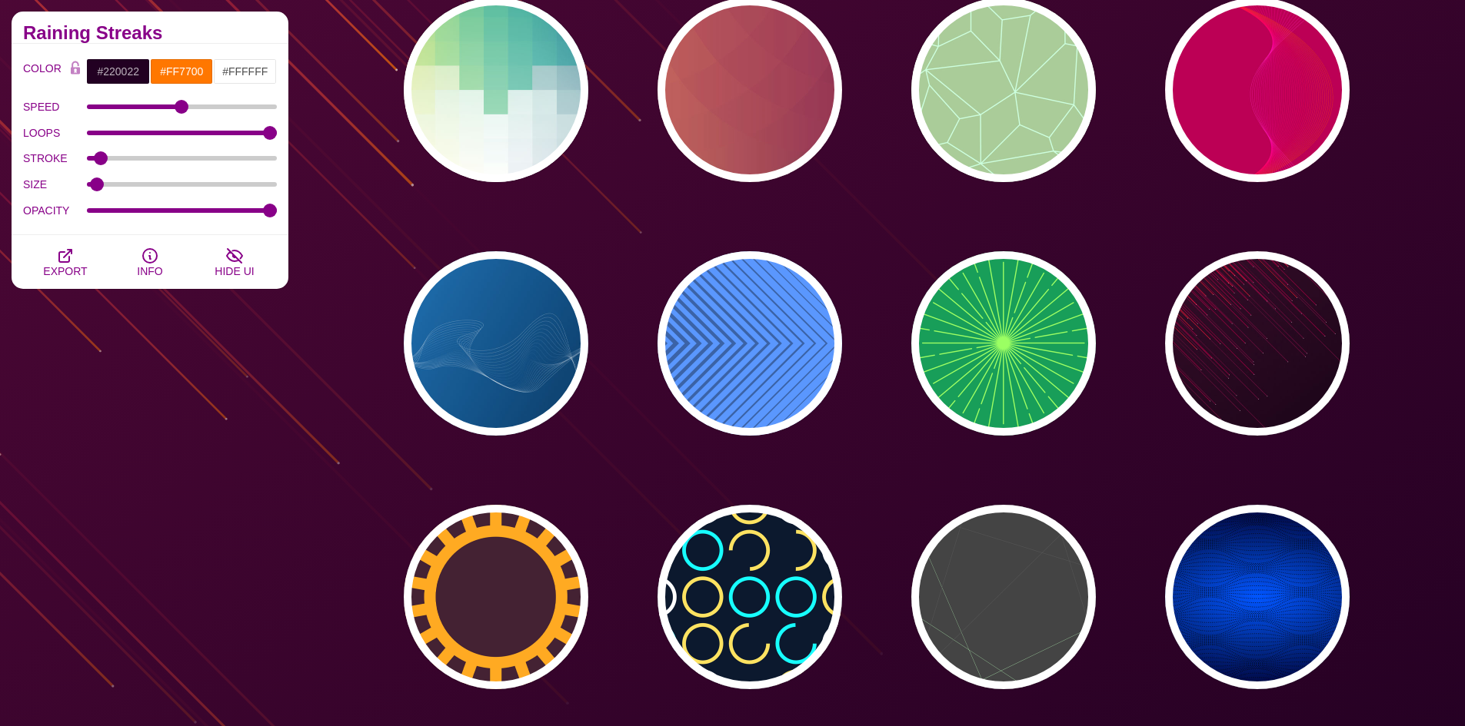
scroll to position [13607, 0]
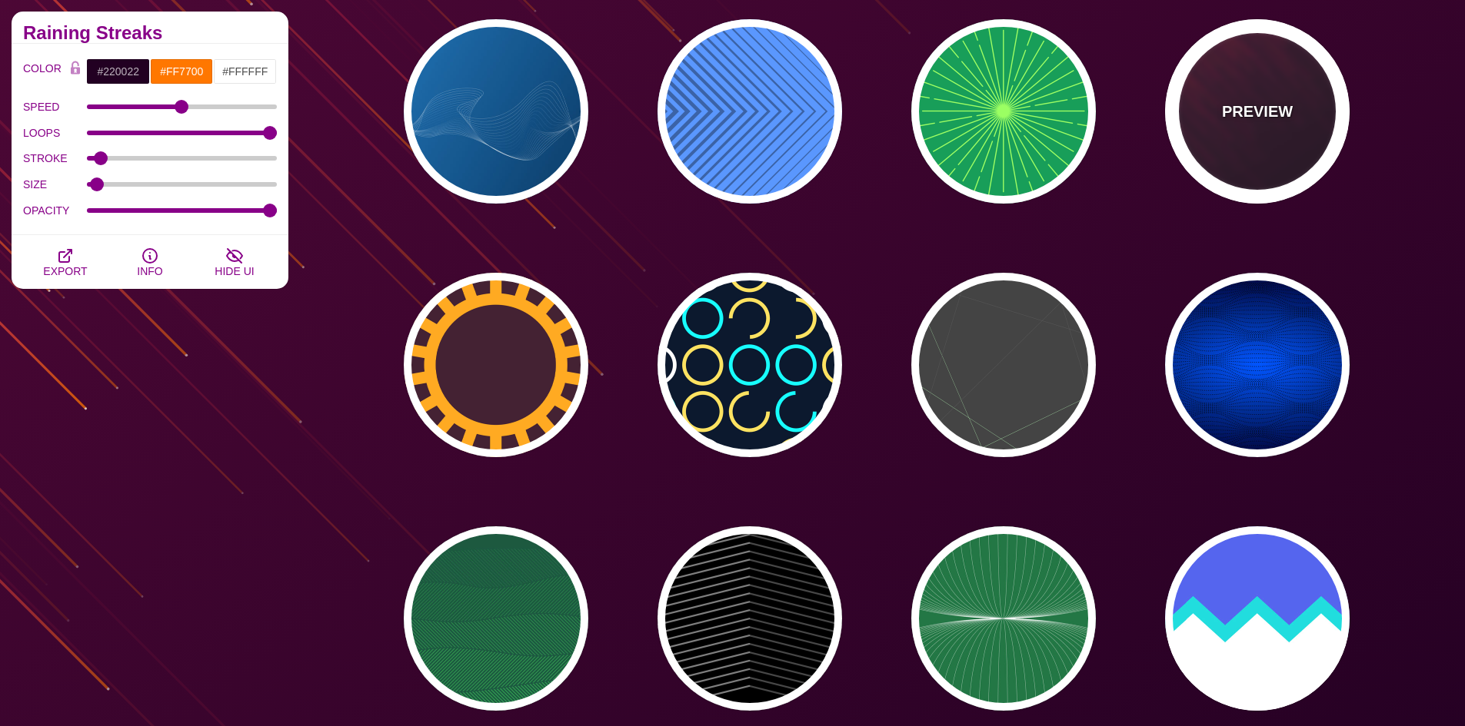
click at [1267, 106] on p "PREVIEW" at bounding box center [1257, 111] width 71 height 23
type input "#110011"
type input "#FF4400"
type input "2"
type input "5"
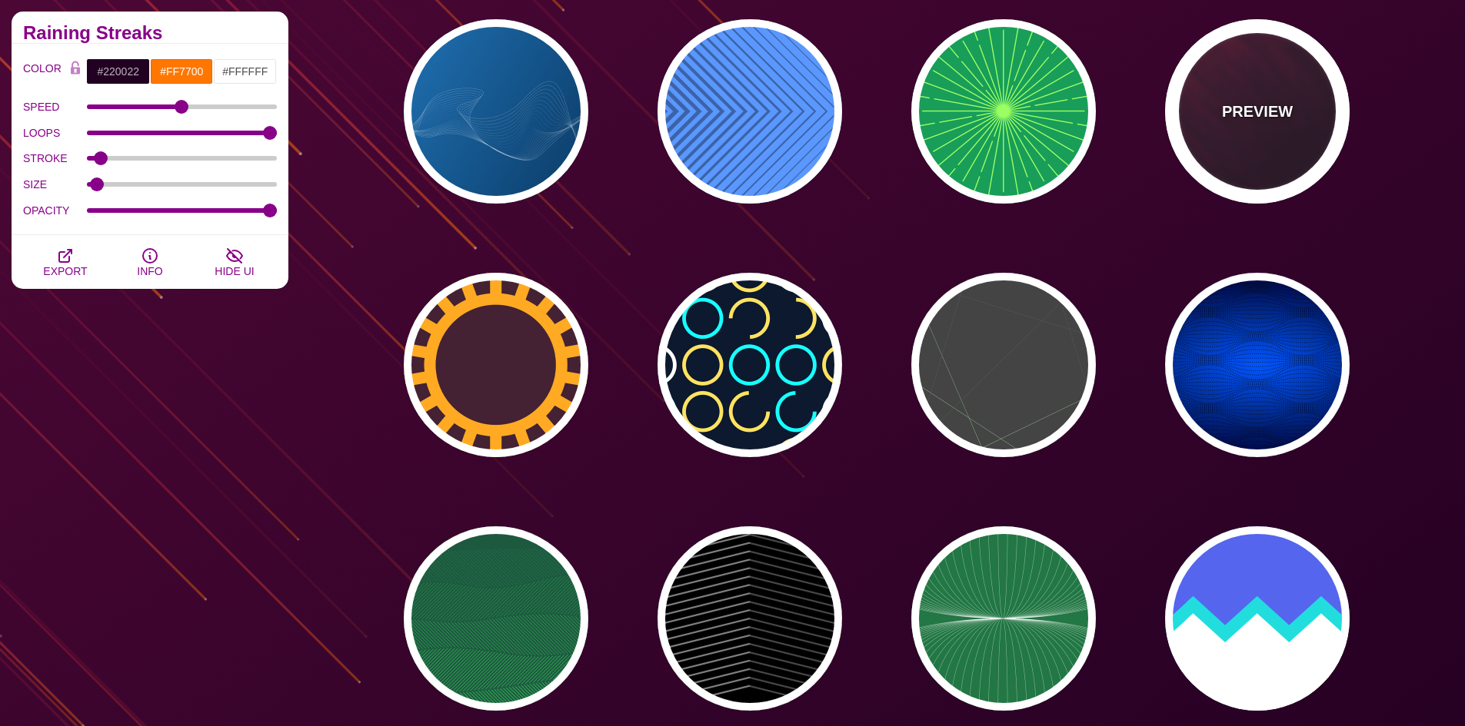
type input "1"
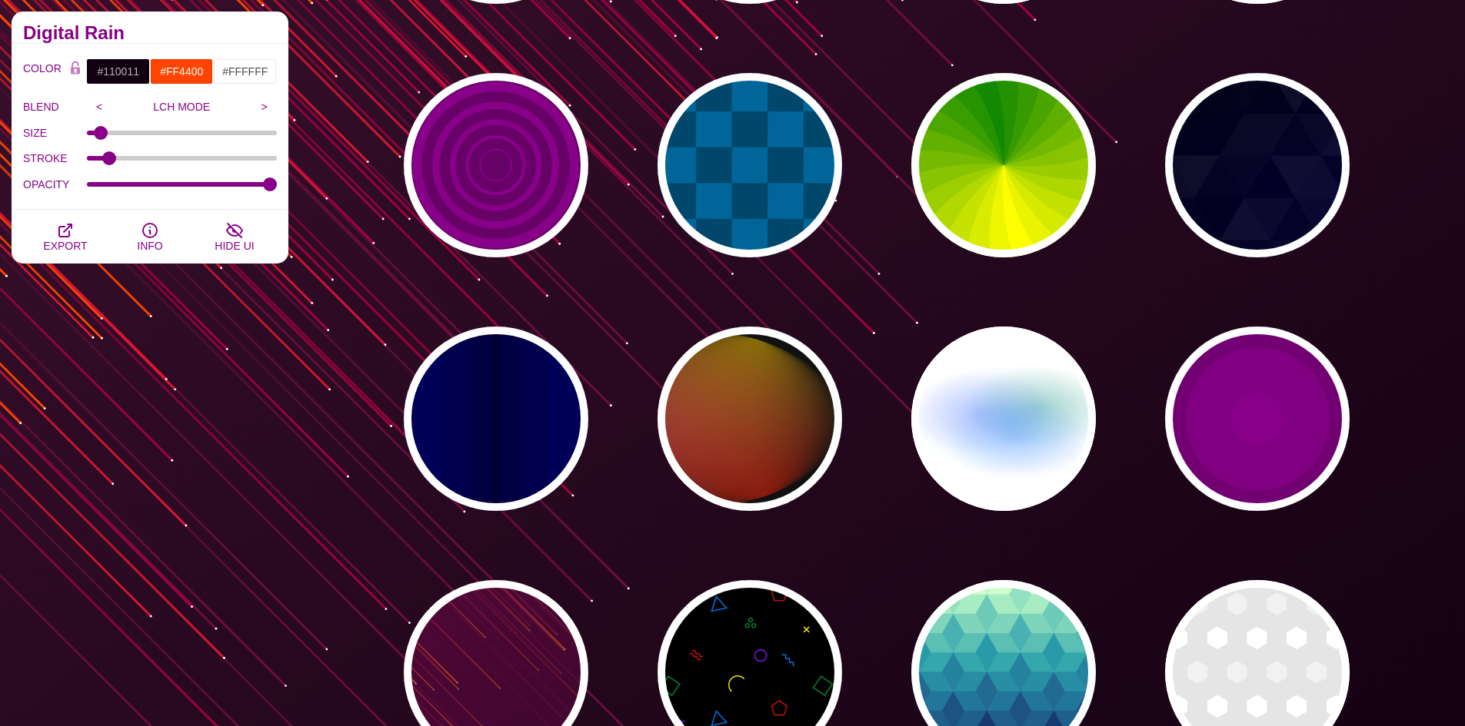
scroll to position [4305, 0]
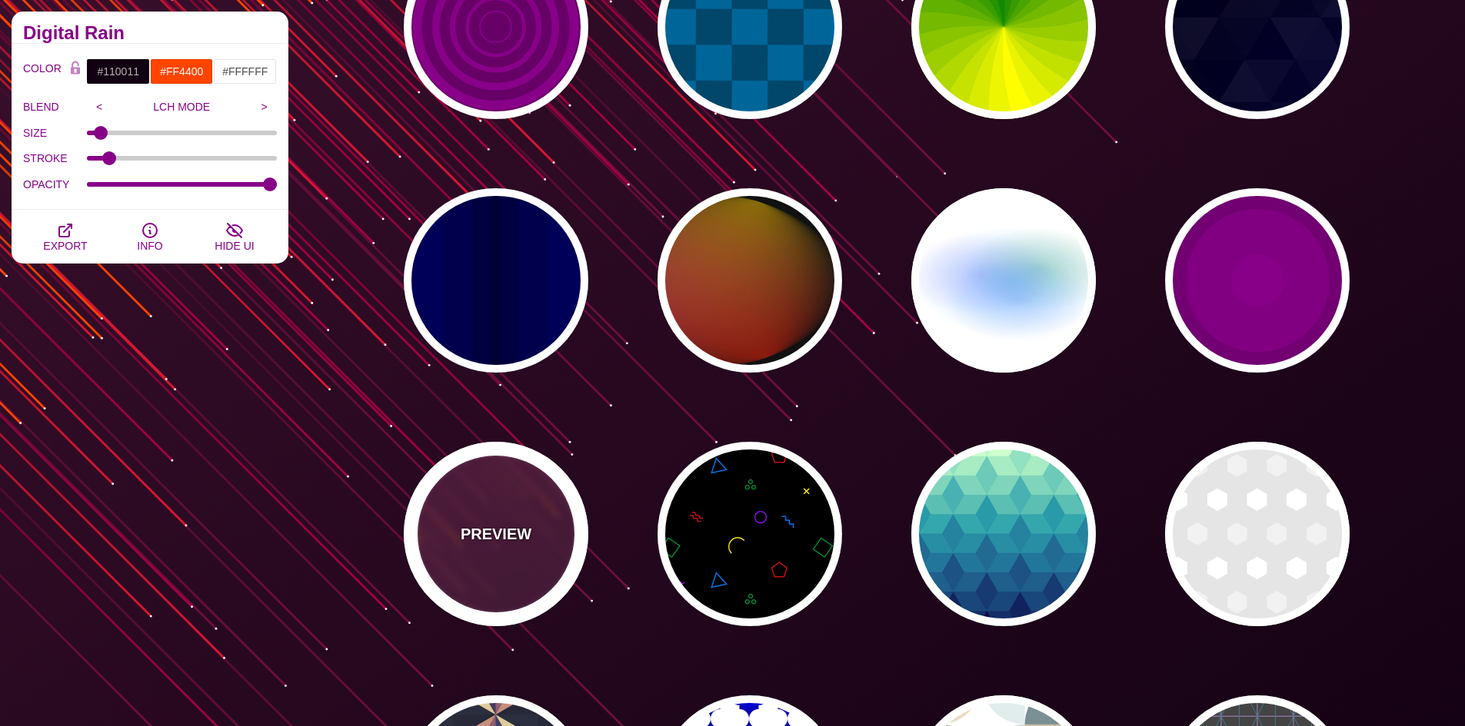
click at [529, 514] on div "PREVIEW" at bounding box center [496, 534] width 185 height 185
type input "#220022"
type input "#FF7700"
type input "10"
type input "999"
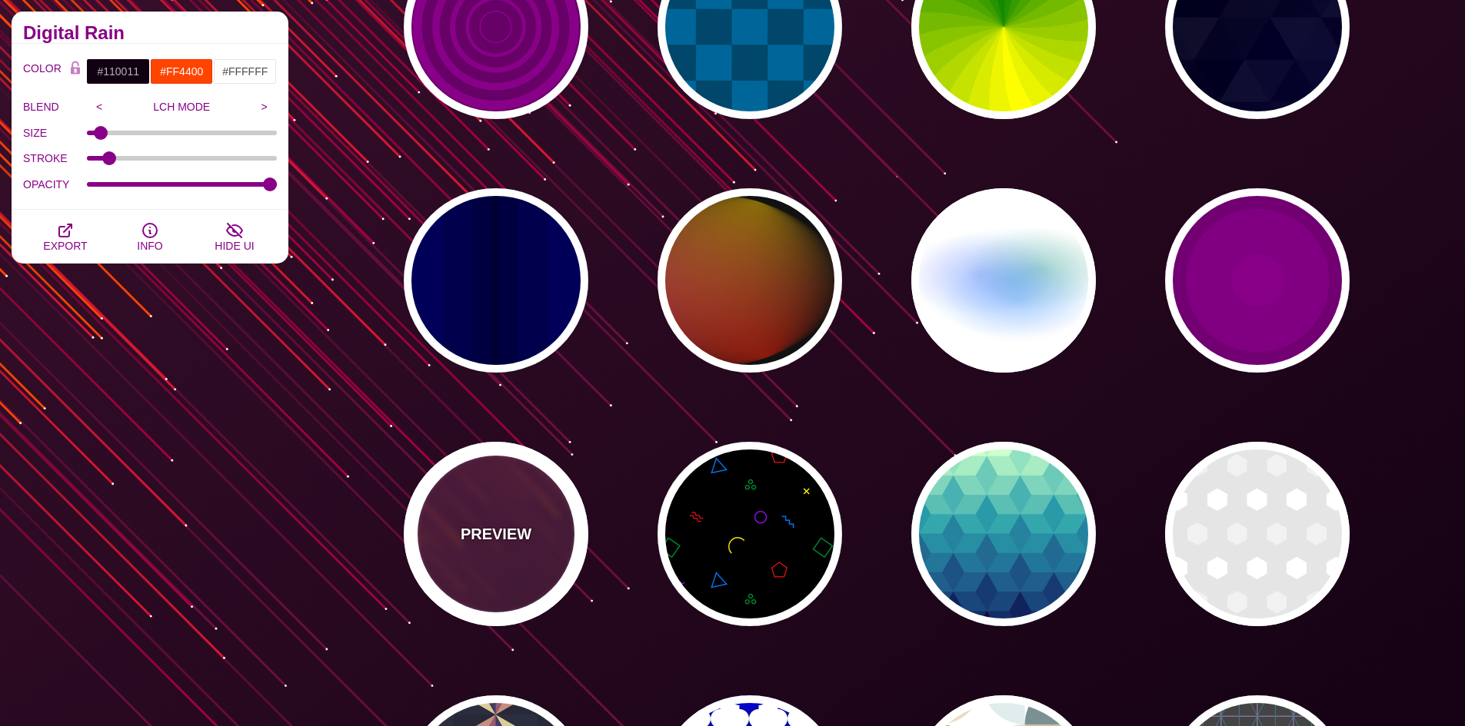
type input "3"
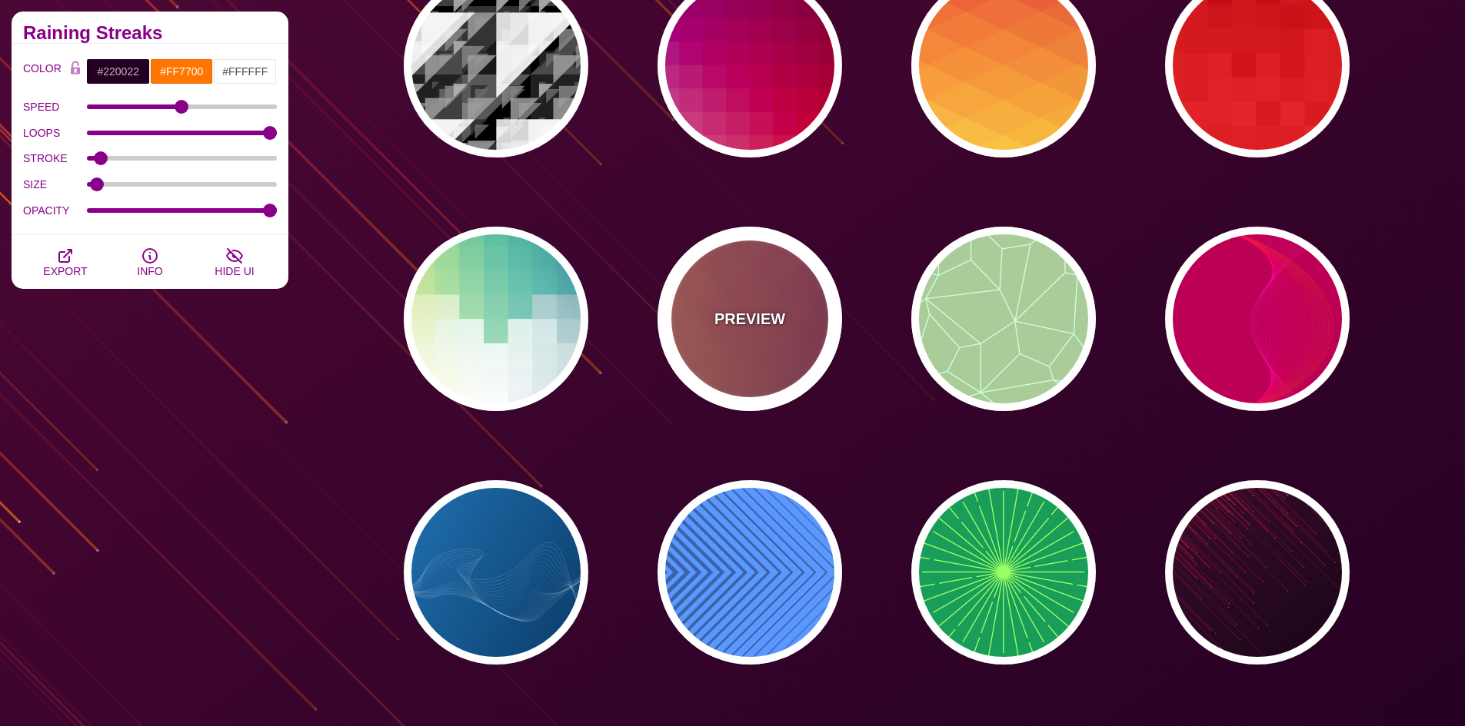
scroll to position [13454, 0]
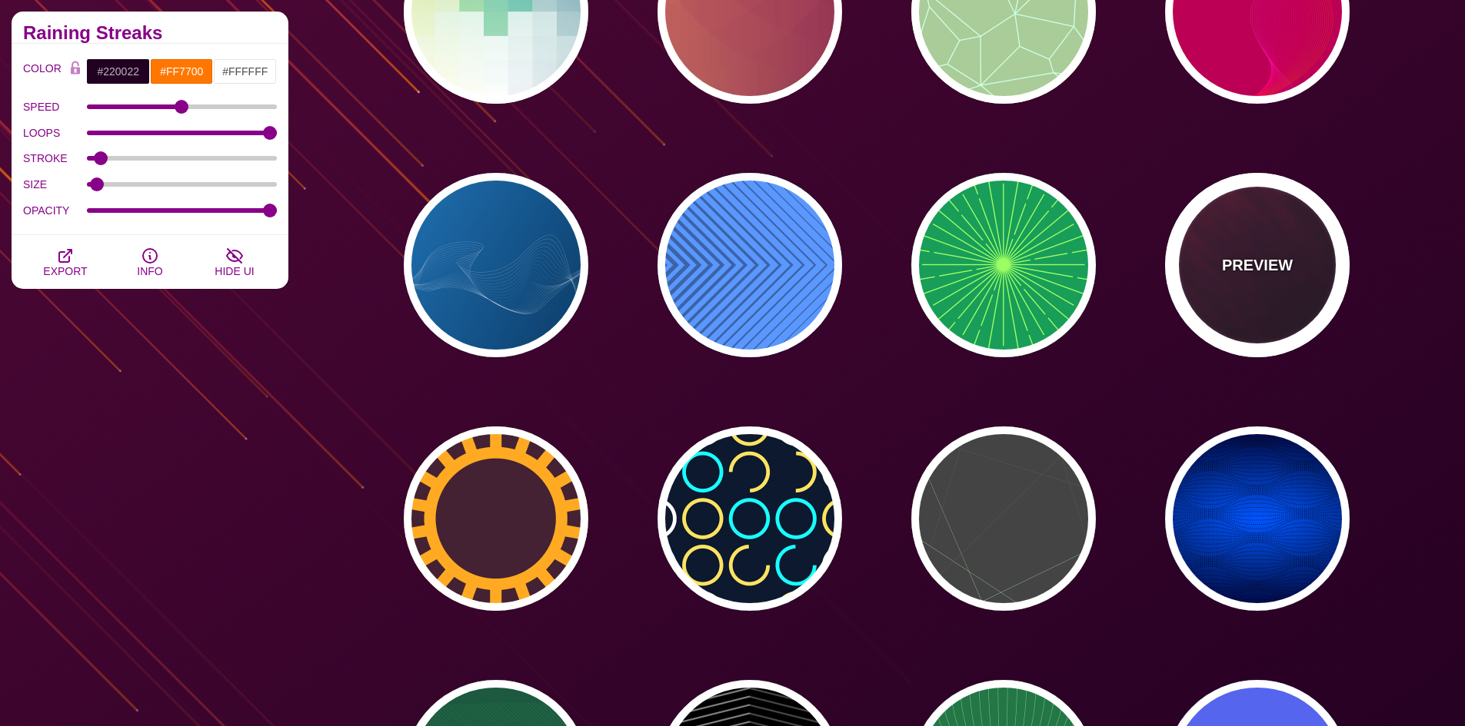
click at [1267, 235] on div "PREVIEW" at bounding box center [1257, 265] width 185 height 185
type input "#110011"
type input "#FF4400"
type input "2"
type input "5"
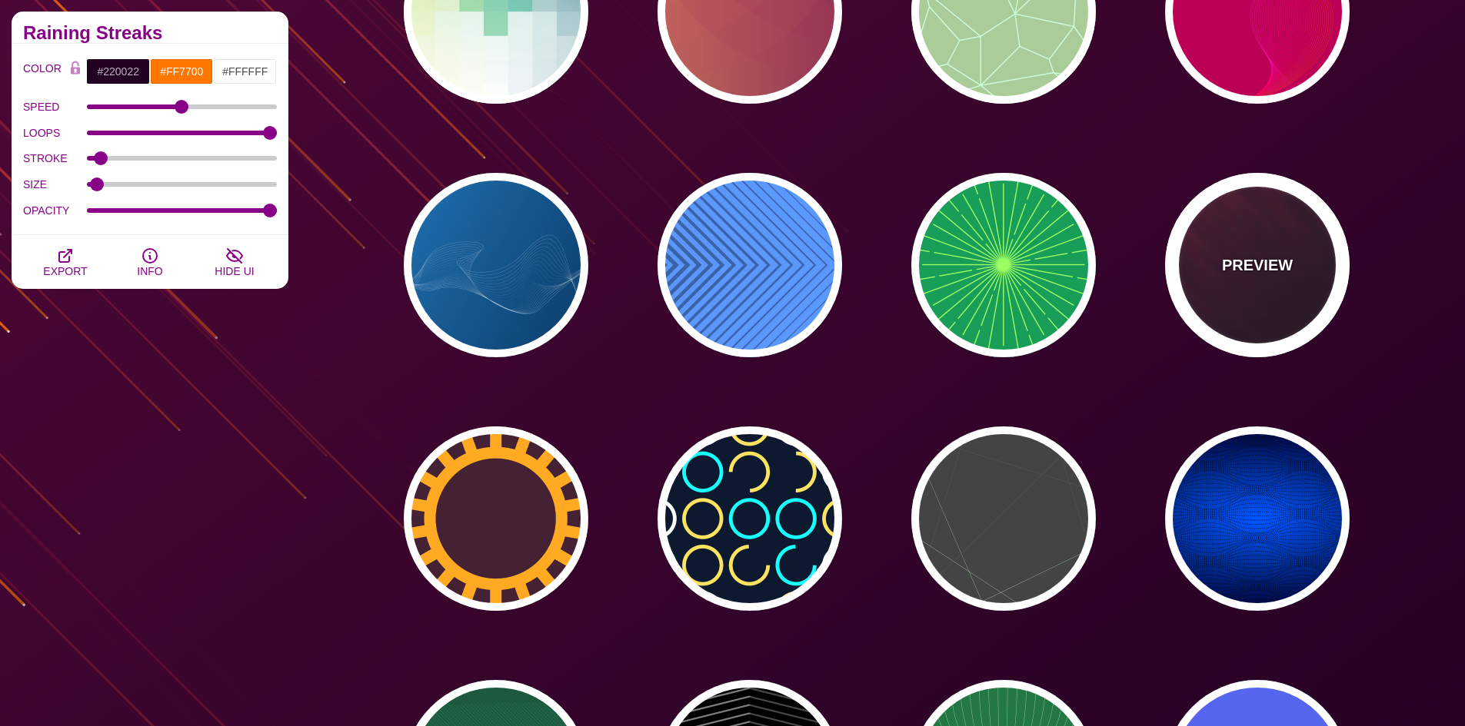
type input "1"
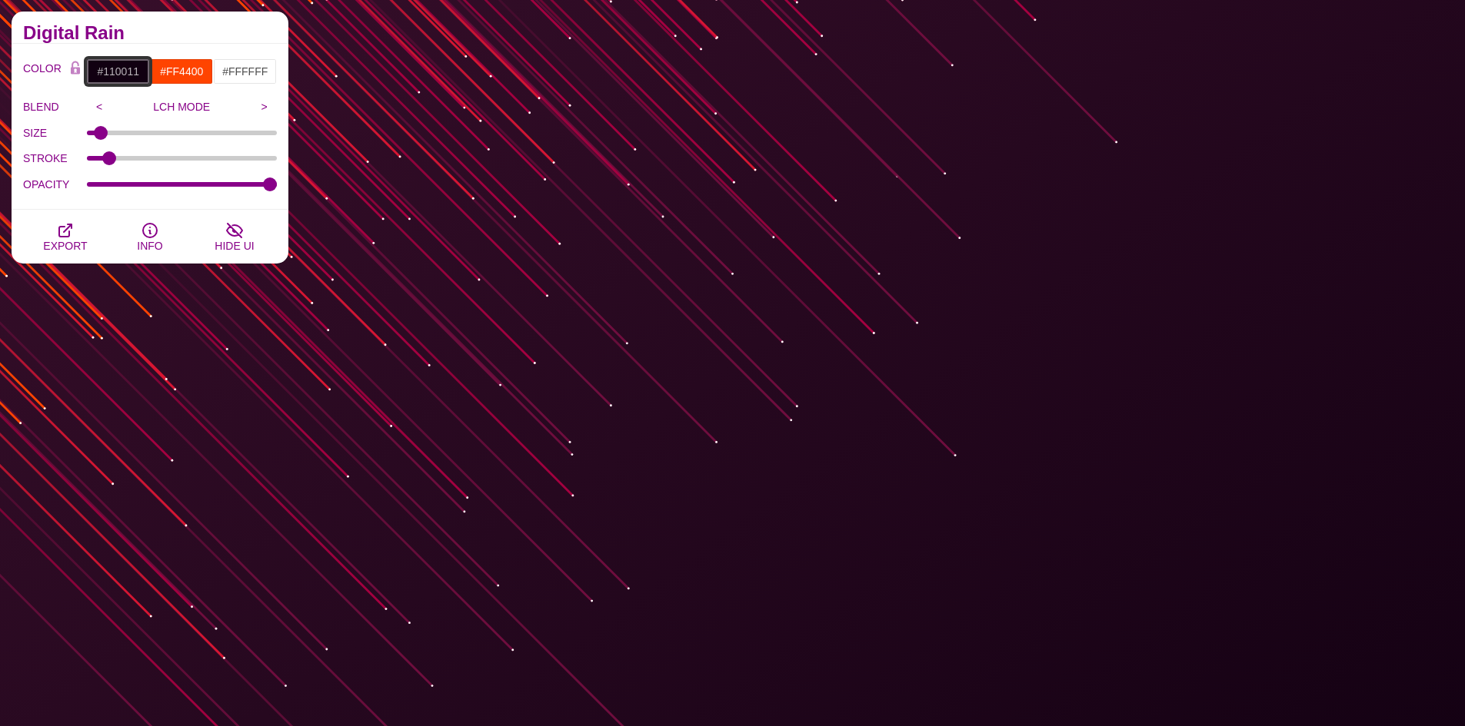
click at [145, 74] on input "#110011" at bounding box center [118, 71] width 64 height 26
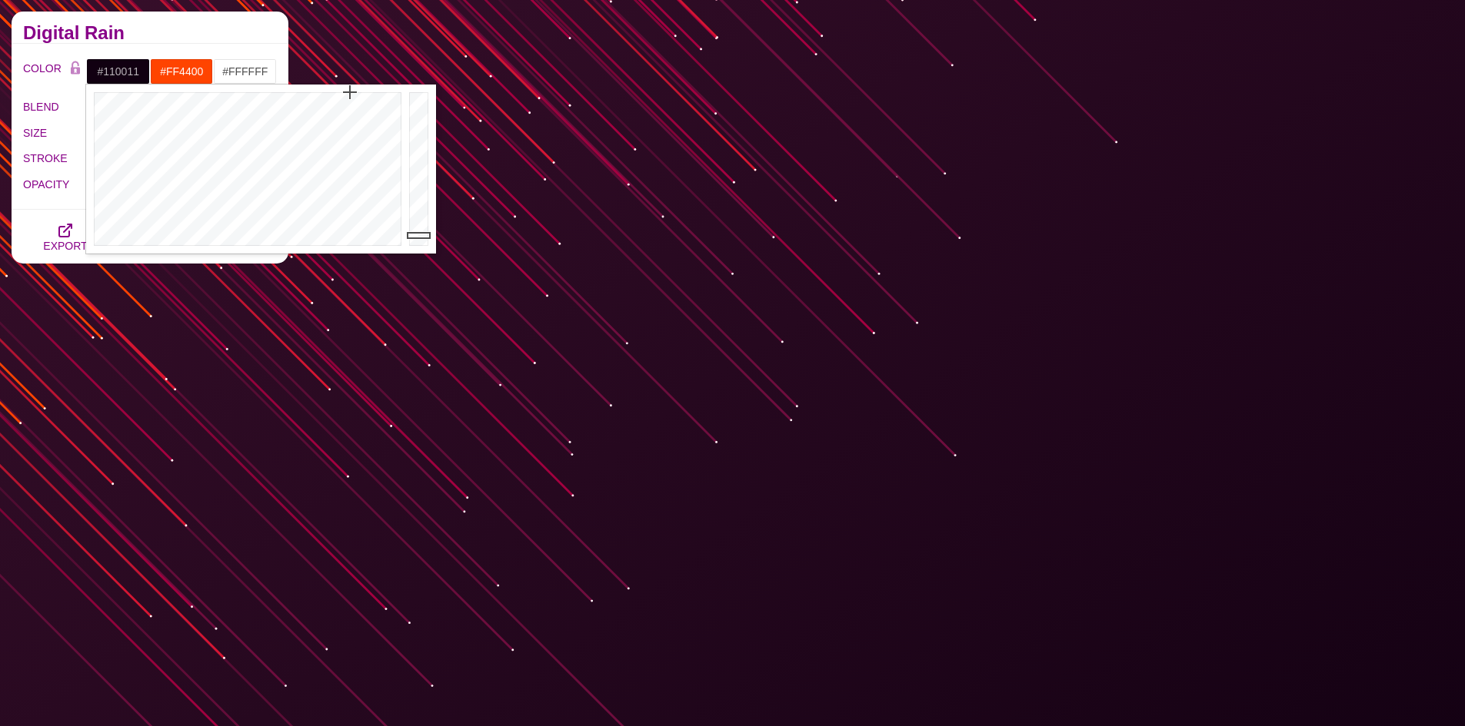
click at [219, 18] on div "Digital Rain" at bounding box center [150, 28] width 277 height 32
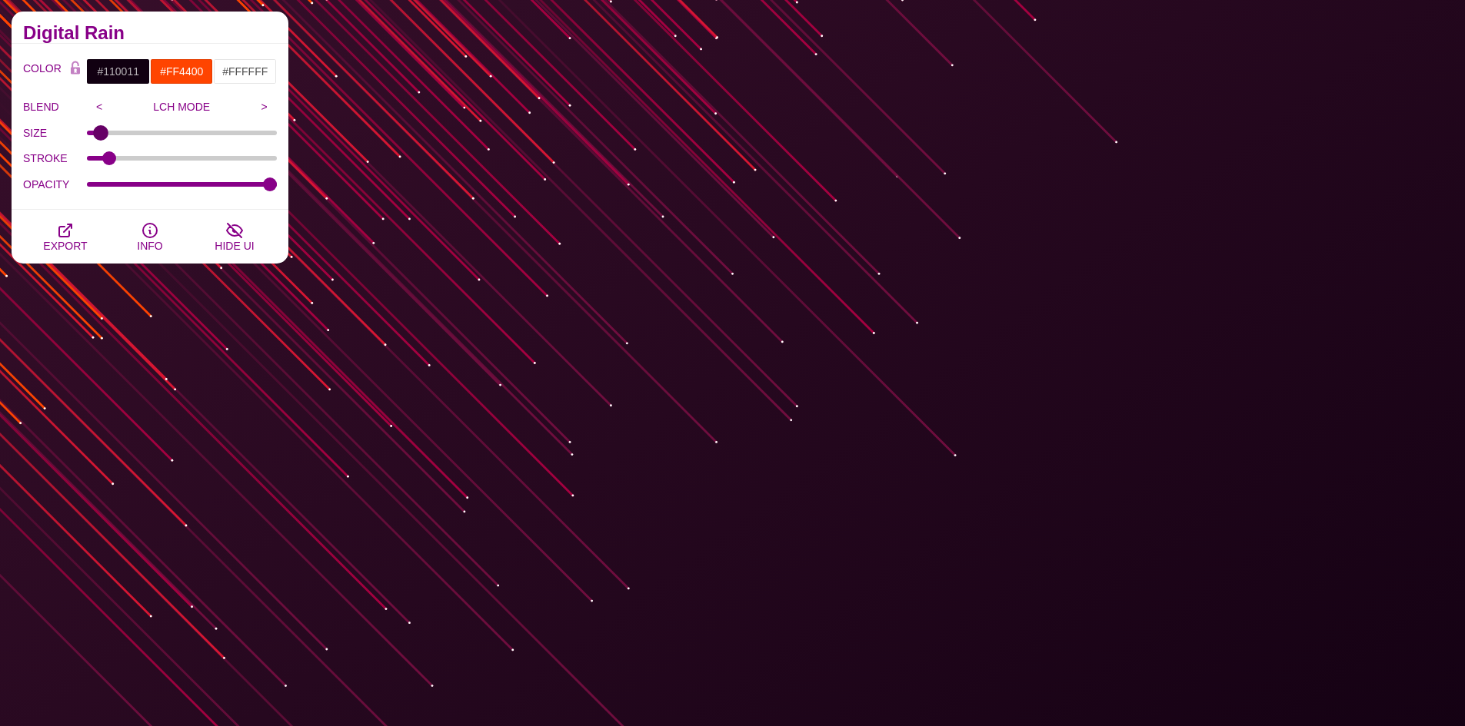
click at [98, 135] on input "SIZE" at bounding box center [182, 133] width 191 height 6
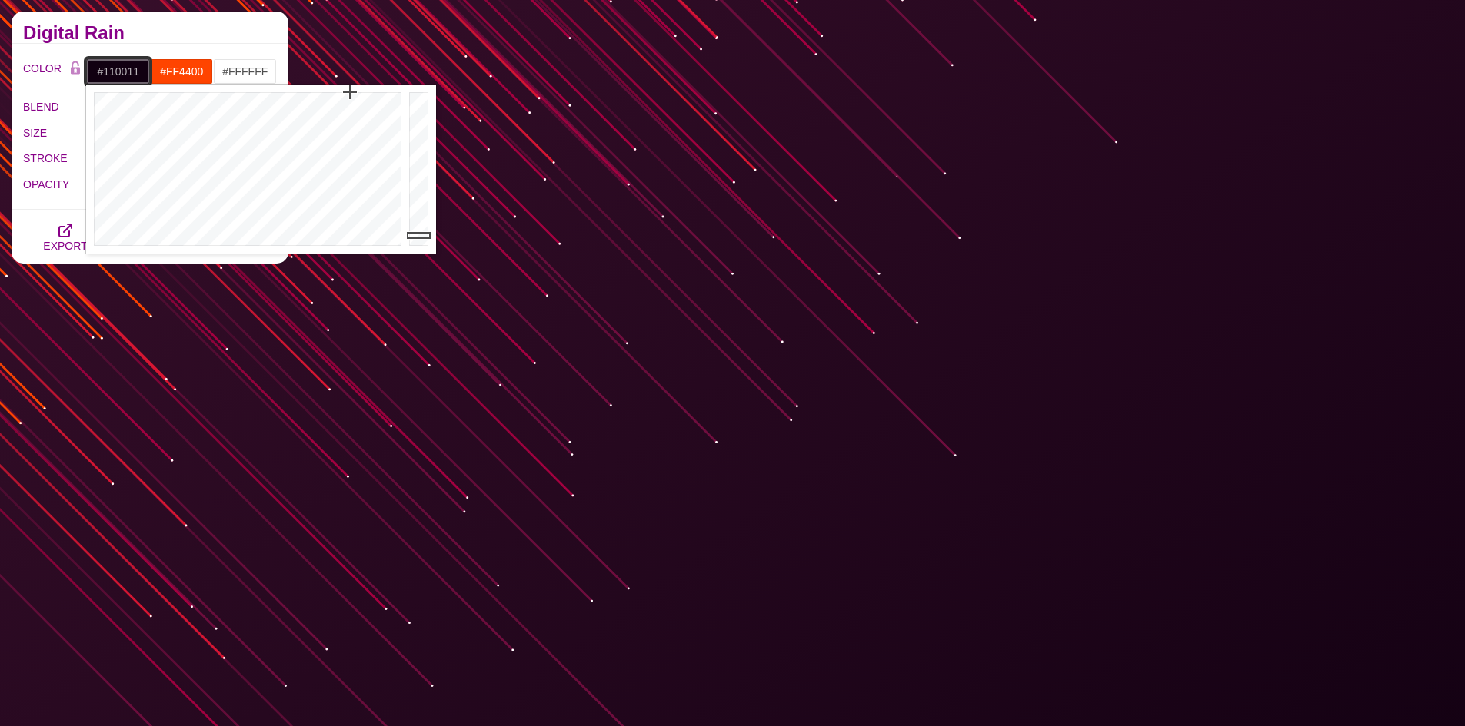
click at [138, 71] on input "#110011" at bounding box center [118, 71] width 64 height 26
drag, startPoint x: 140, startPoint y: 71, endPoint x: 105, endPoint y: 75, distance: 34.8
click at [105, 75] on input "#110011" at bounding box center [118, 71] width 64 height 26
type input "#220022"
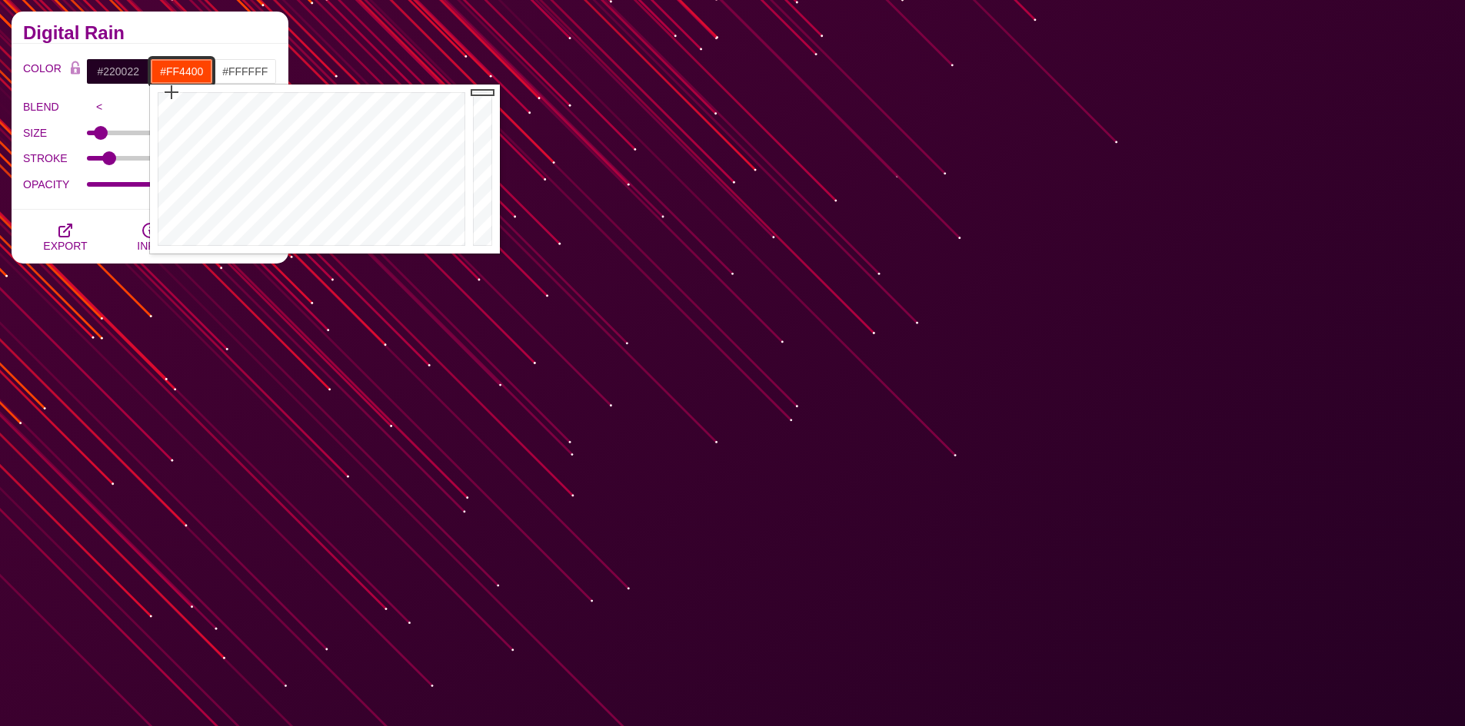
click at [182, 72] on input "#FF4400" at bounding box center [182, 71] width 64 height 26
drag, startPoint x: 205, startPoint y: 72, endPoint x: 180, endPoint y: 72, distance: 25.4
click at [180, 72] on input "#FF4400" at bounding box center [182, 71] width 64 height 26
type input "#FF7700"
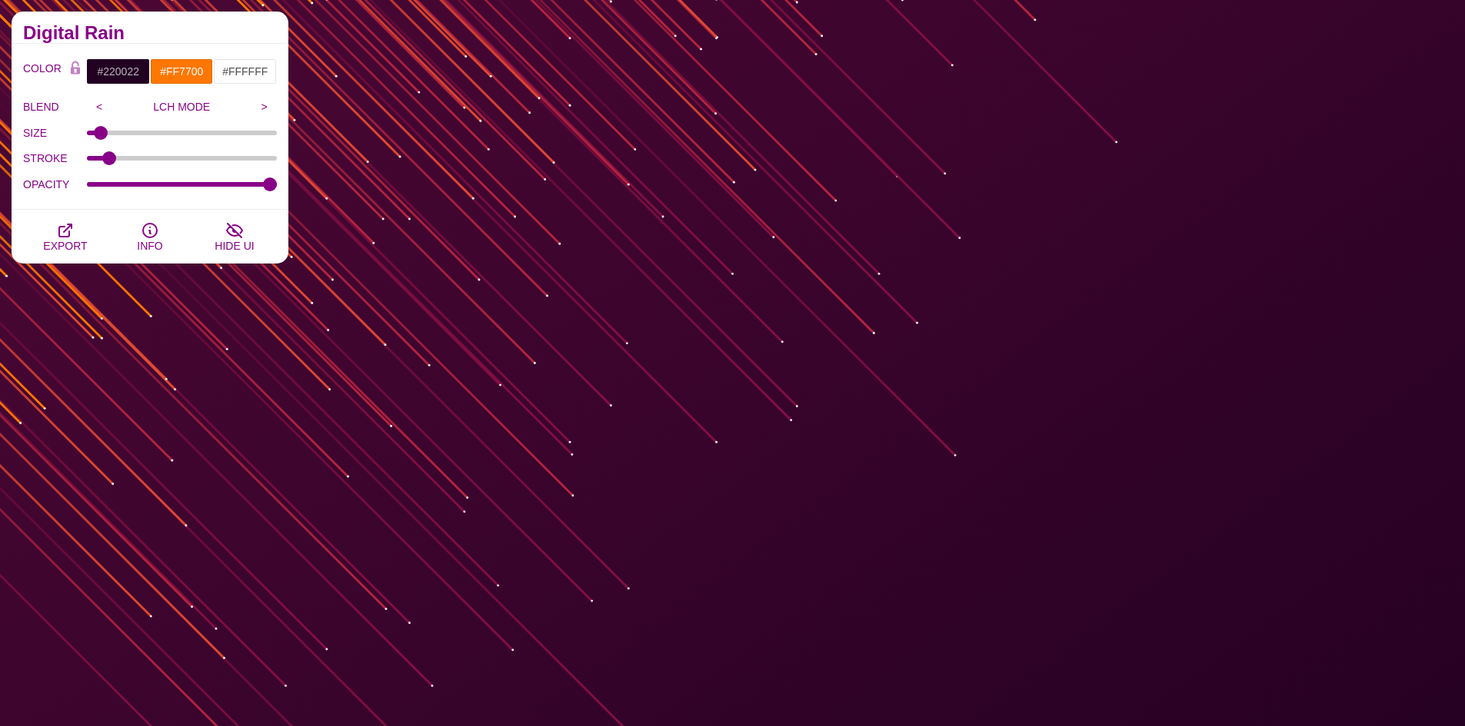
click at [217, 36] on h2 "Digital Rain" at bounding box center [150, 33] width 254 height 12
click at [40, 236] on button "EXPORT" at bounding box center [65, 237] width 85 height 54
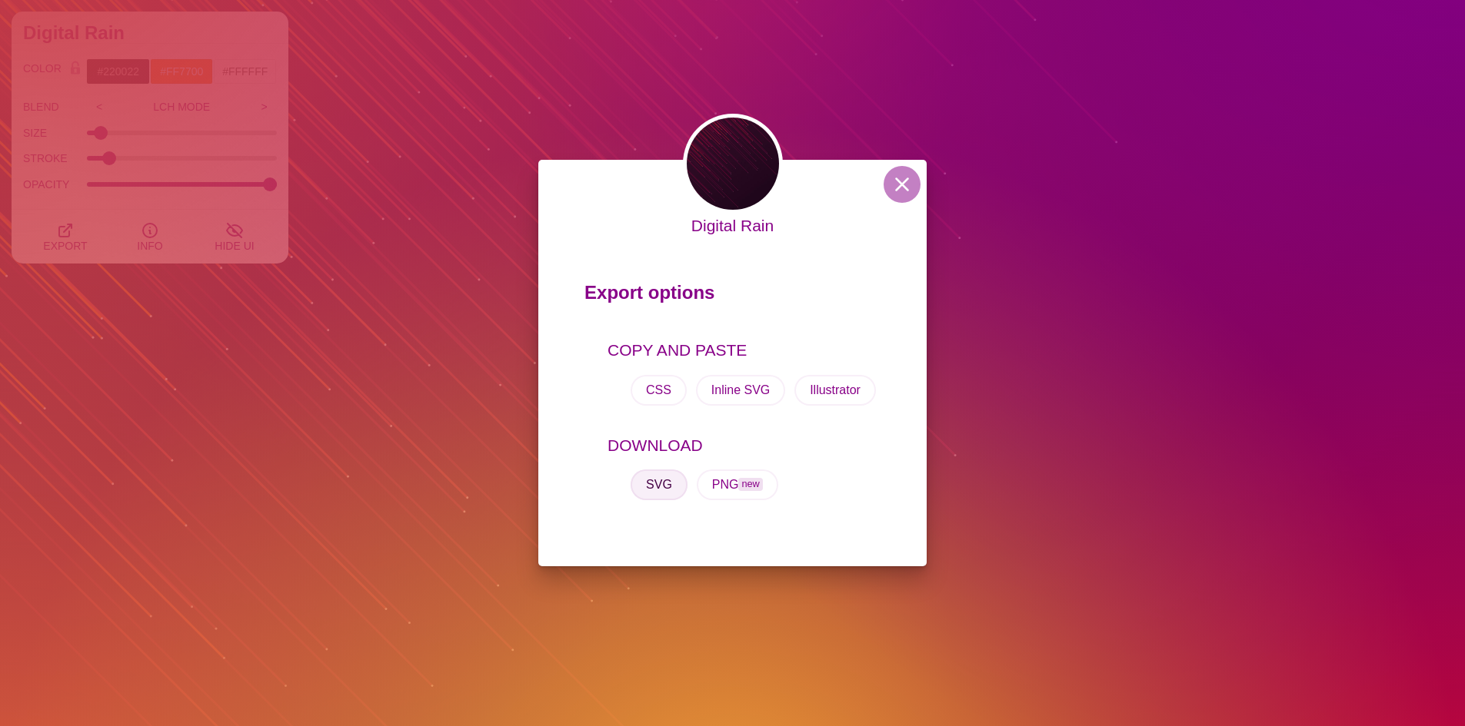
click at [661, 497] on button "SVG" at bounding box center [658, 485] width 57 height 31
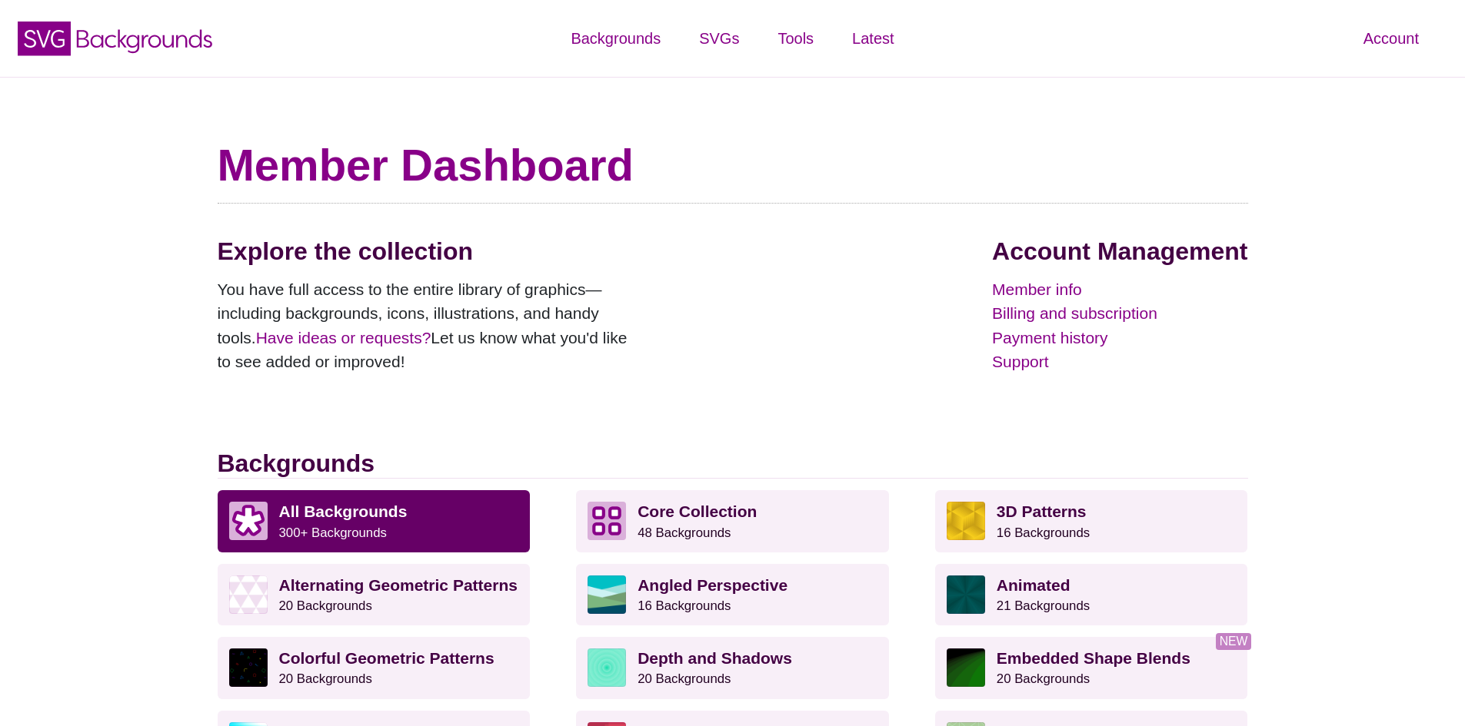
click at [363, 520] on strong "All Backgrounds" at bounding box center [343, 512] width 128 height 18
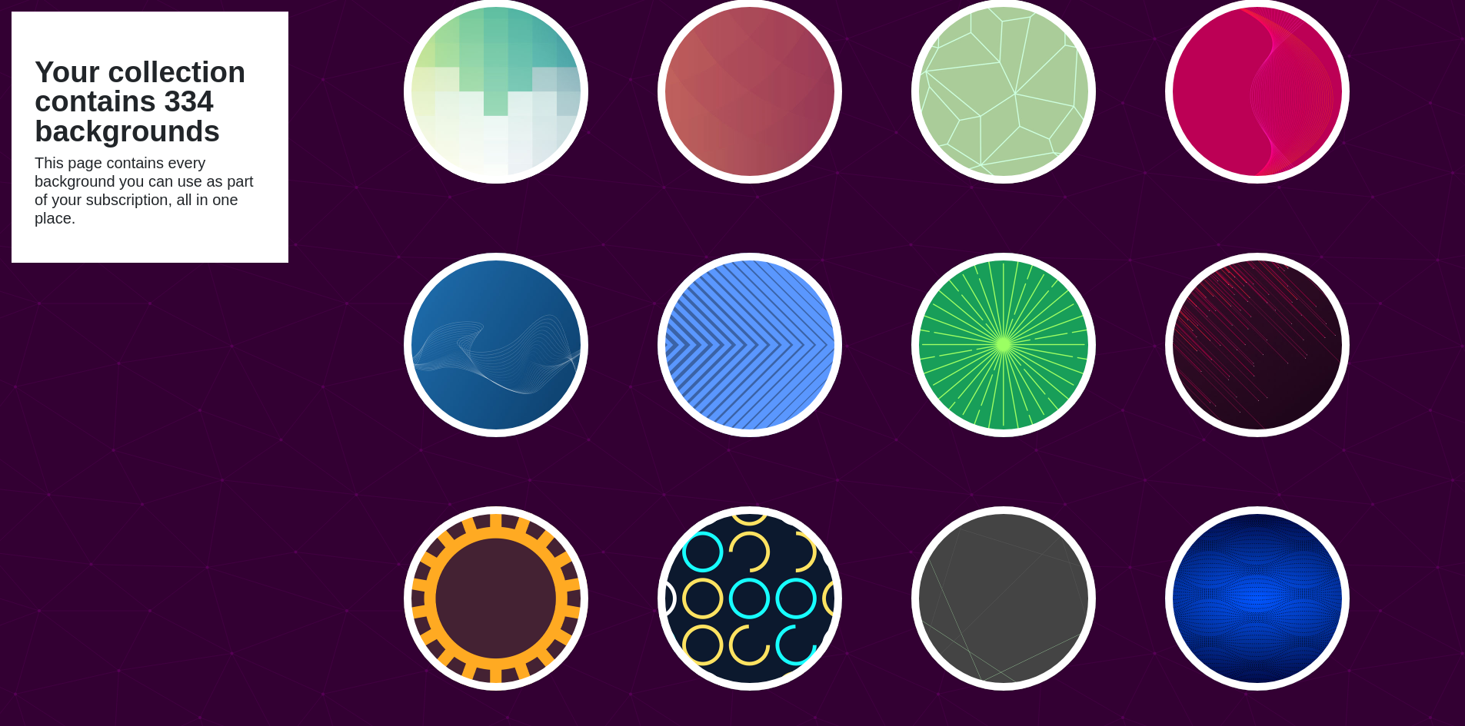
scroll to position [13473, 0]
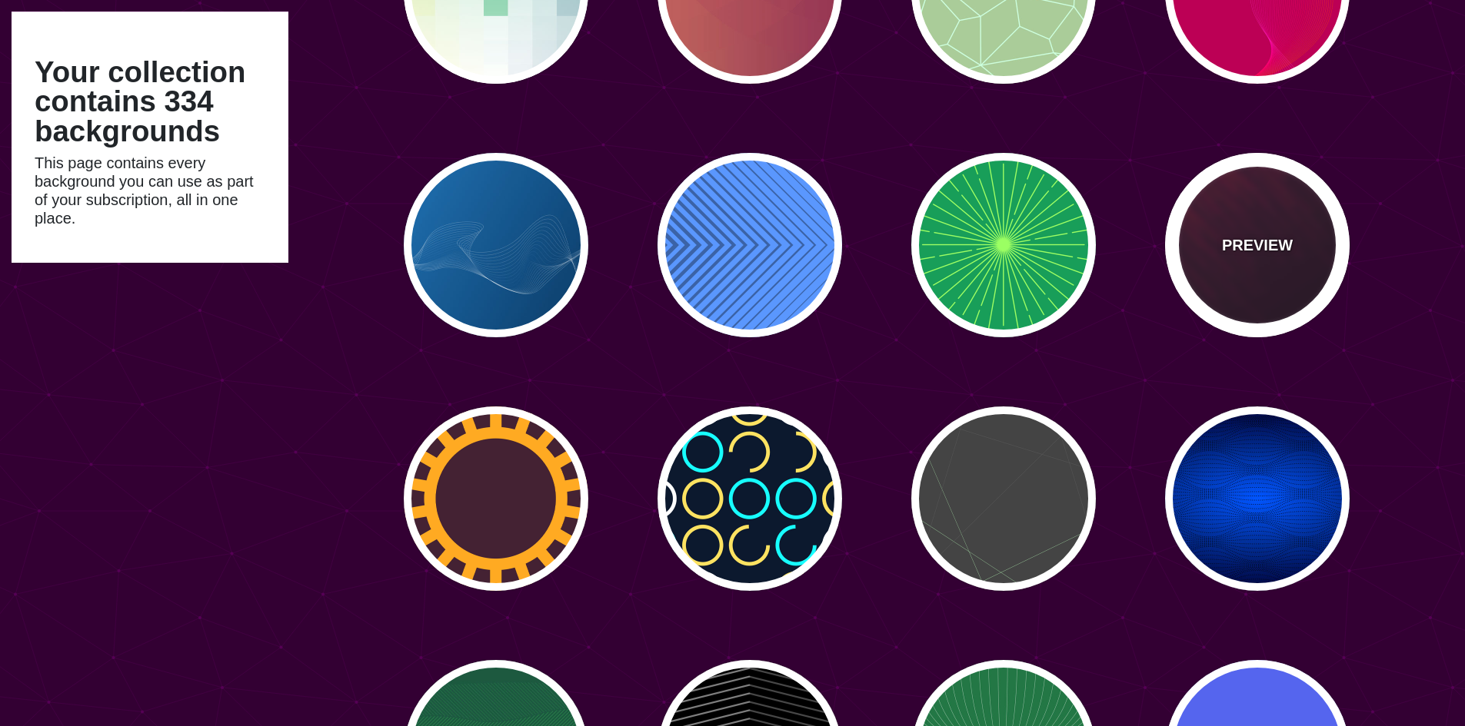
click at [1286, 284] on div "PREVIEW" at bounding box center [1257, 245] width 185 height 185
type input "#110011"
type input "#FF4400"
type input "2"
type input "5"
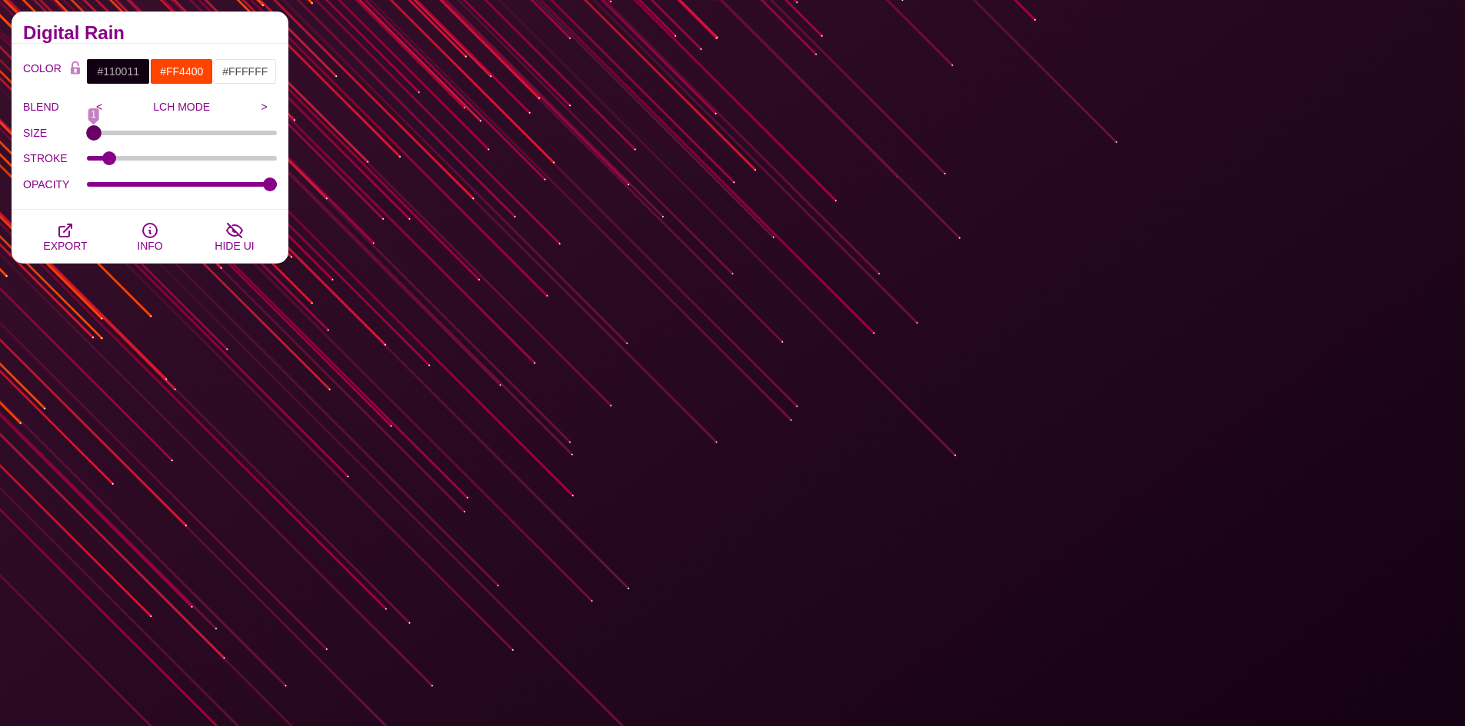
drag, startPoint x: 101, startPoint y: 135, endPoint x: 36, endPoint y: 138, distance: 64.6
type input "1"
click at [87, 136] on input "SIZE" at bounding box center [182, 133] width 191 height 6
drag, startPoint x: 269, startPoint y: 182, endPoint x: 162, endPoint y: 187, distance: 107.0
click at [162, 187] on input "OPACITY" at bounding box center [182, 184] width 191 height 6
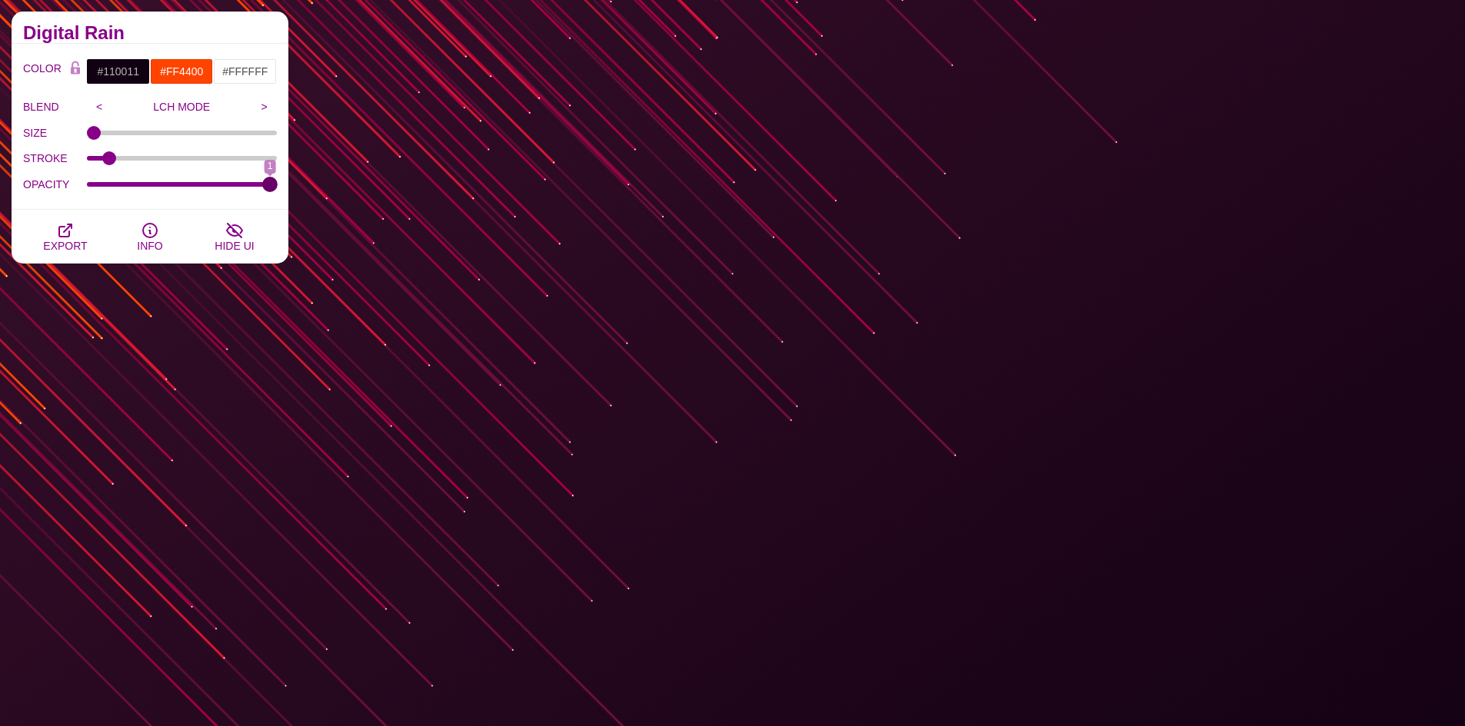
drag, startPoint x: 162, startPoint y: 187, endPoint x: 428, endPoint y: 188, distance: 266.0
type input "1"
click at [278, 188] on input "OPACITY" at bounding box center [182, 184] width 191 height 6
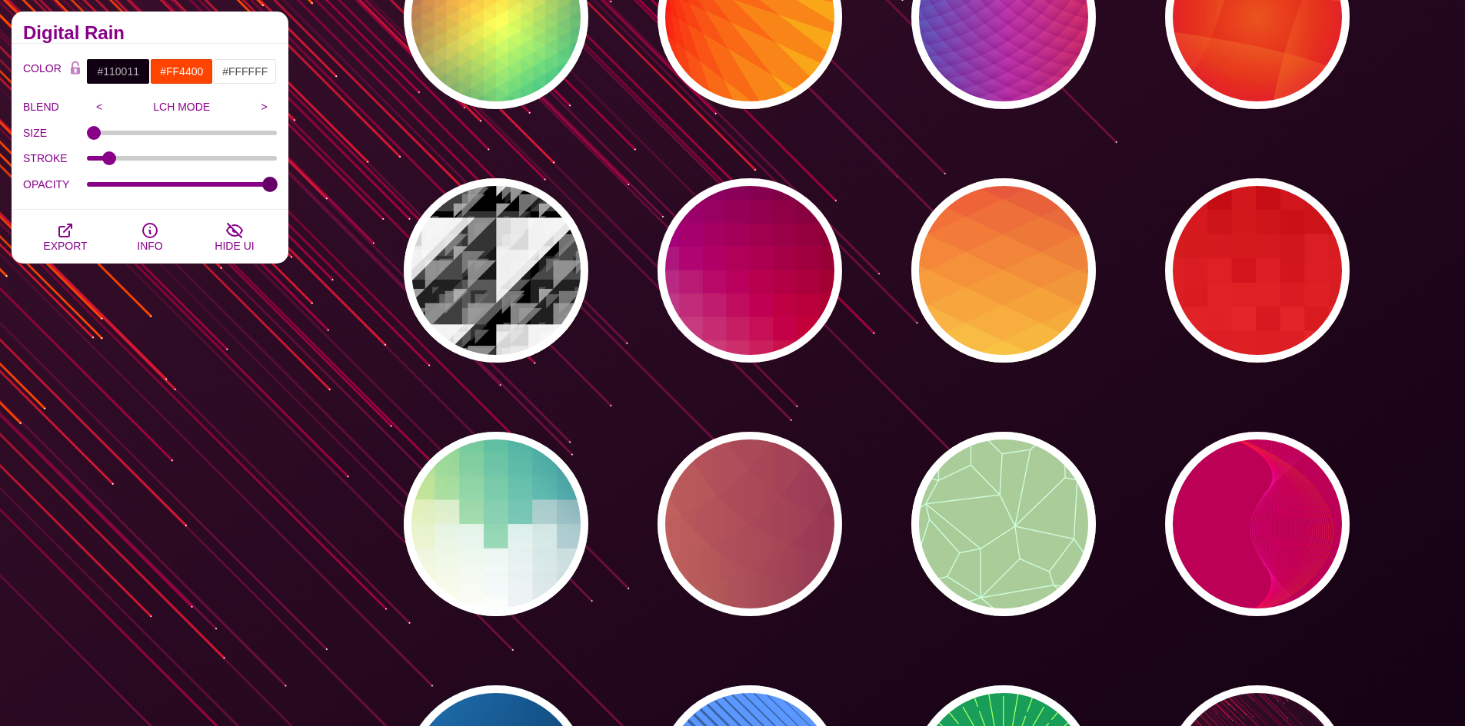
scroll to position [12935, 0]
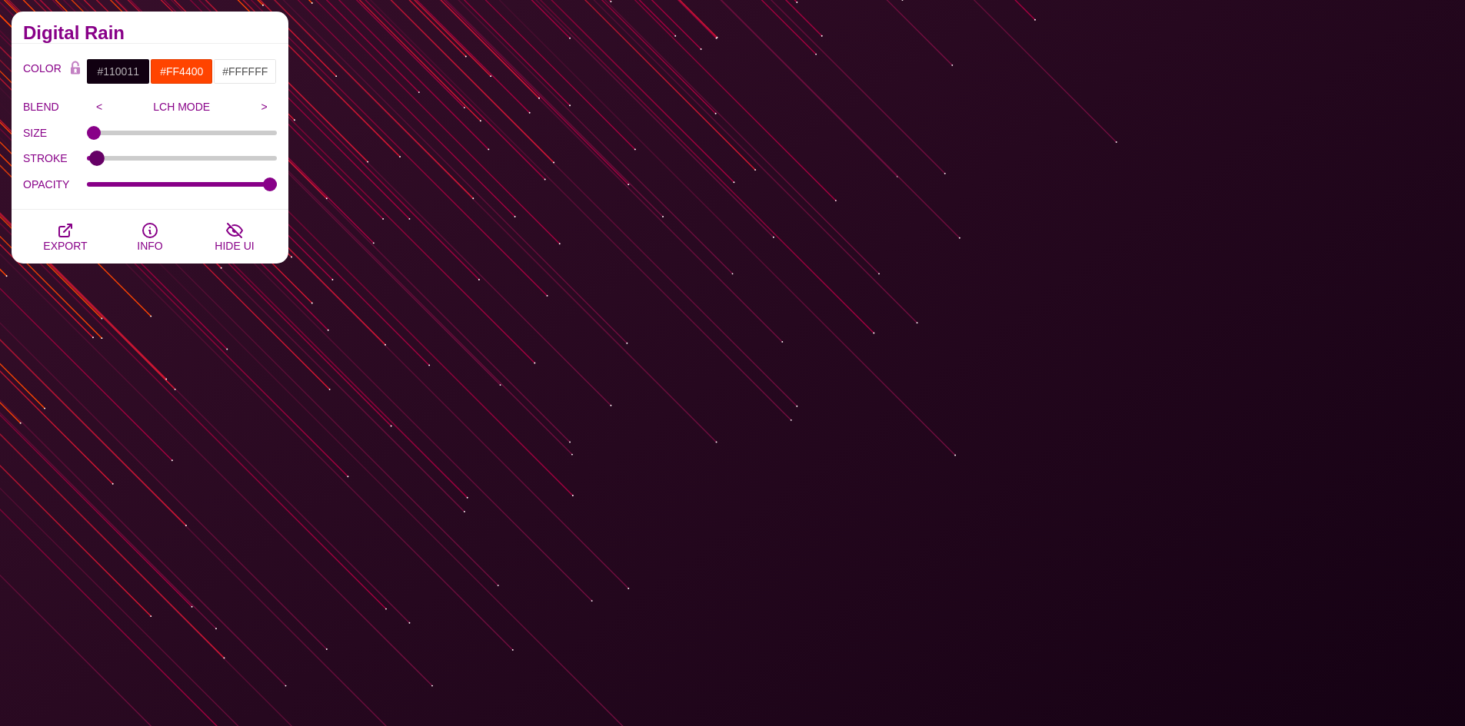
type input "1.5"
click at [97, 159] on input "STROKE" at bounding box center [182, 158] width 191 height 6
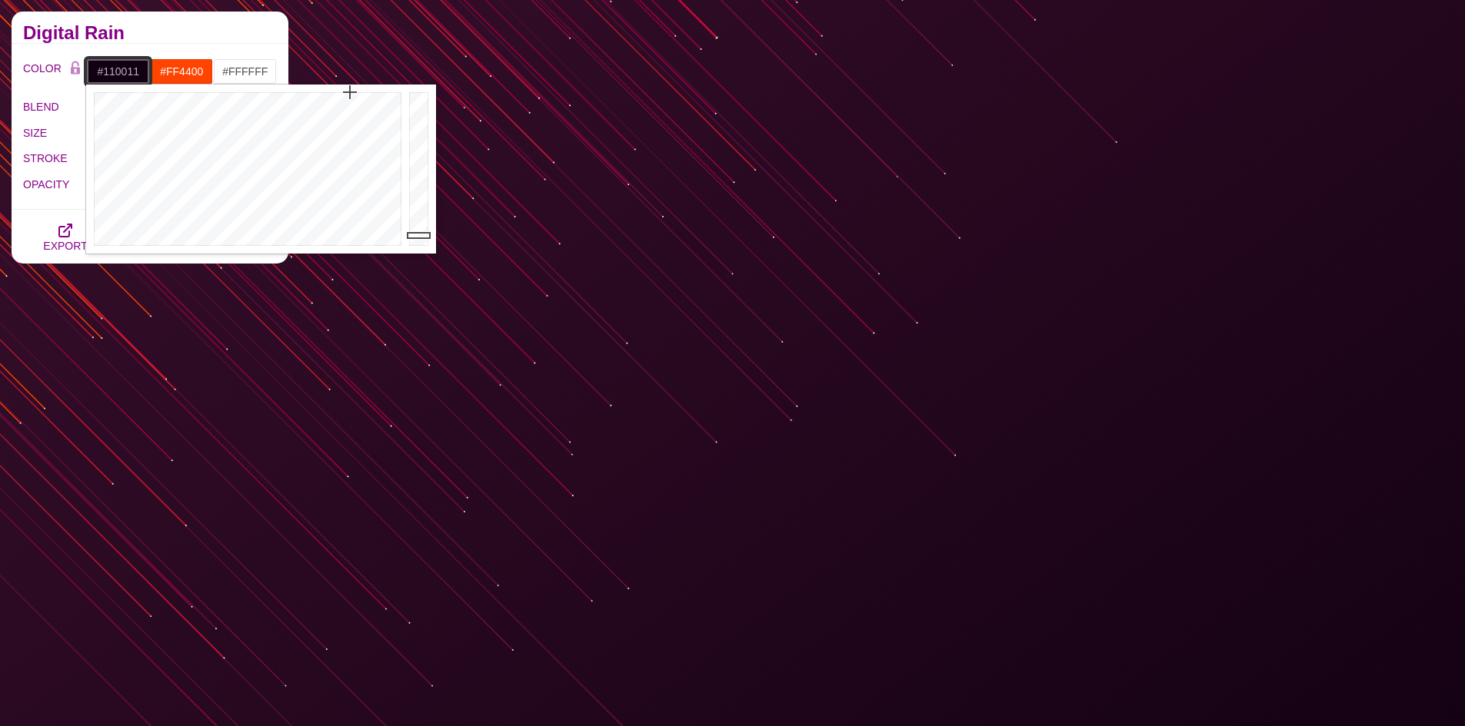
drag, startPoint x: 138, startPoint y: 70, endPoint x: 105, endPoint y: 80, distance: 35.3
click at [105, 80] on input "#110011" at bounding box center [118, 71] width 64 height 26
type input "#220022"
click at [189, 68] on input "#FF4400" at bounding box center [182, 71] width 64 height 26
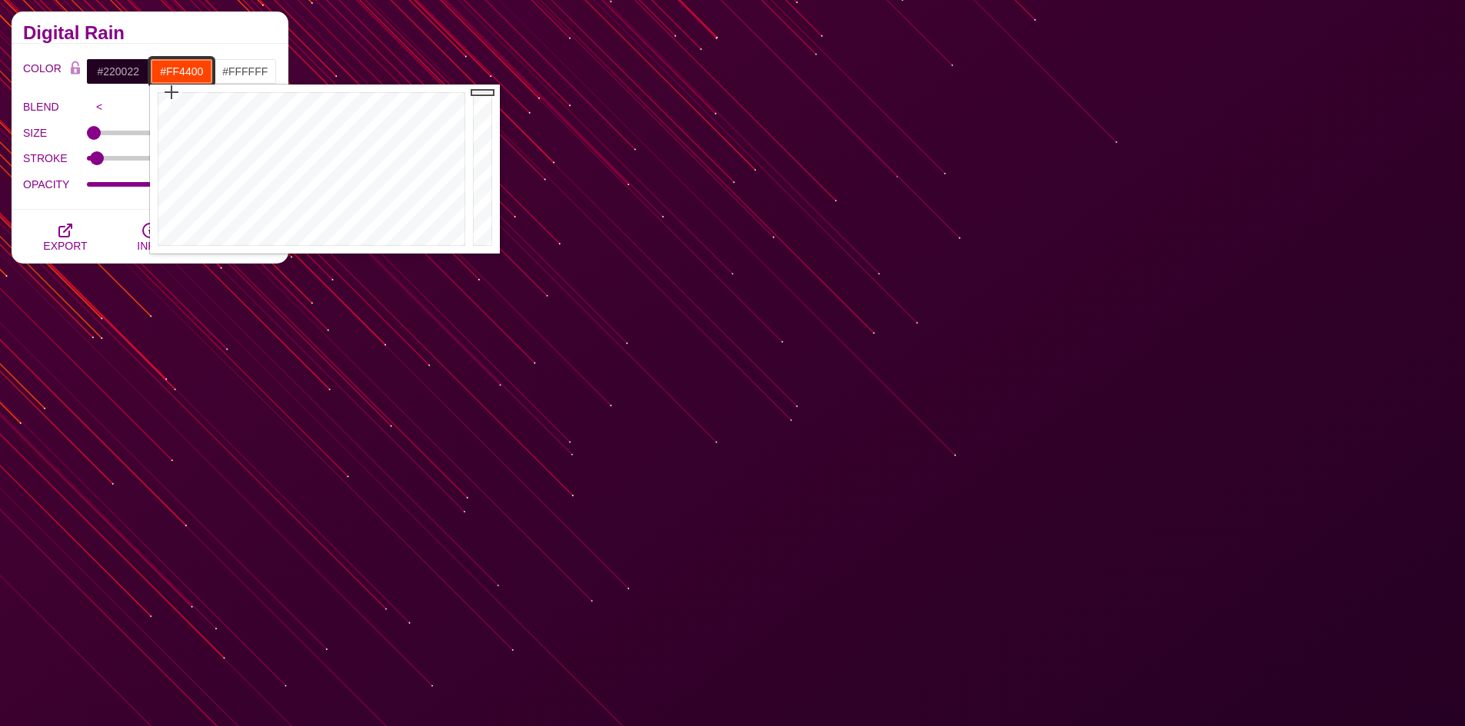
drag, startPoint x: 204, startPoint y: 70, endPoint x: 178, endPoint y: 83, distance: 29.2
click at [178, 83] on input "#FF4400" at bounding box center [182, 71] width 64 height 26
type input "#FF7700"
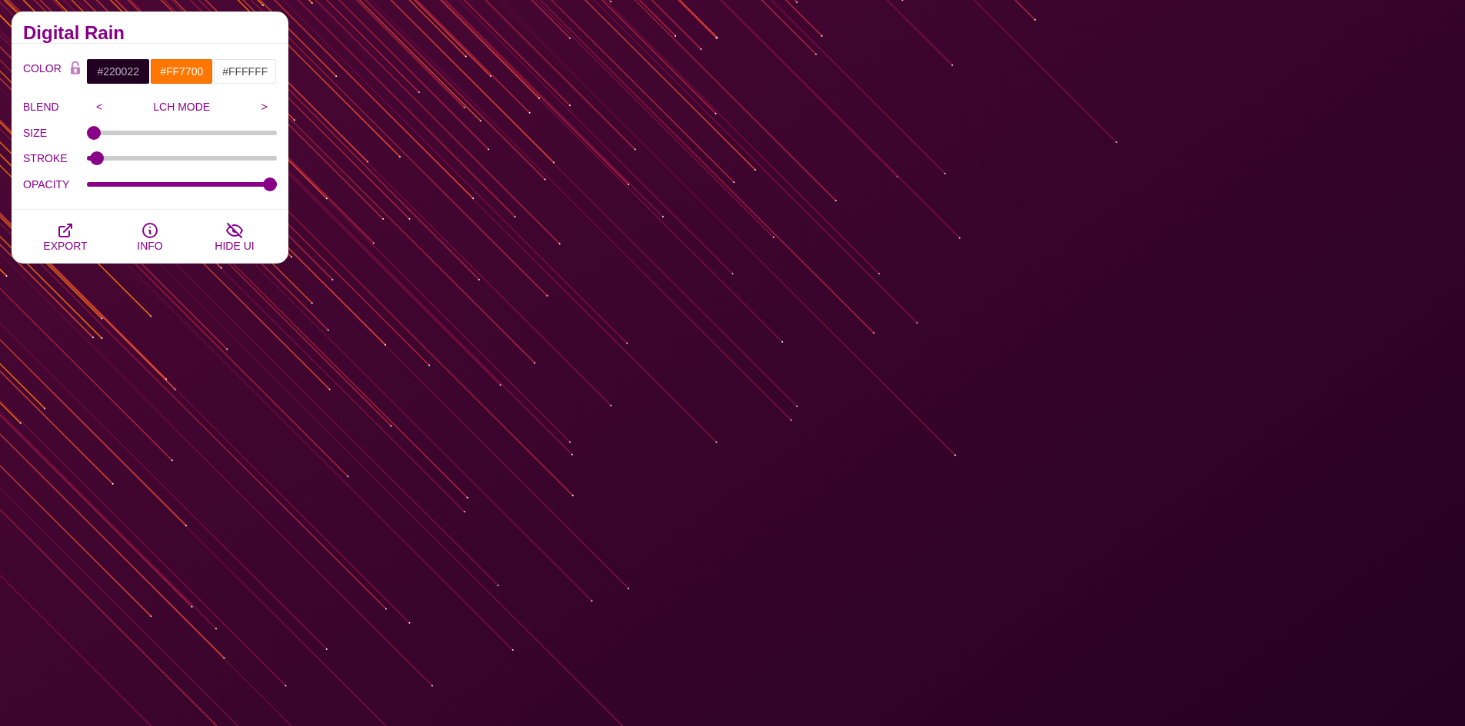
click at [261, 32] on h2 "Digital Rain" at bounding box center [150, 33] width 254 height 12
click at [67, 249] on span "EXPORT" at bounding box center [65, 246] width 44 height 12
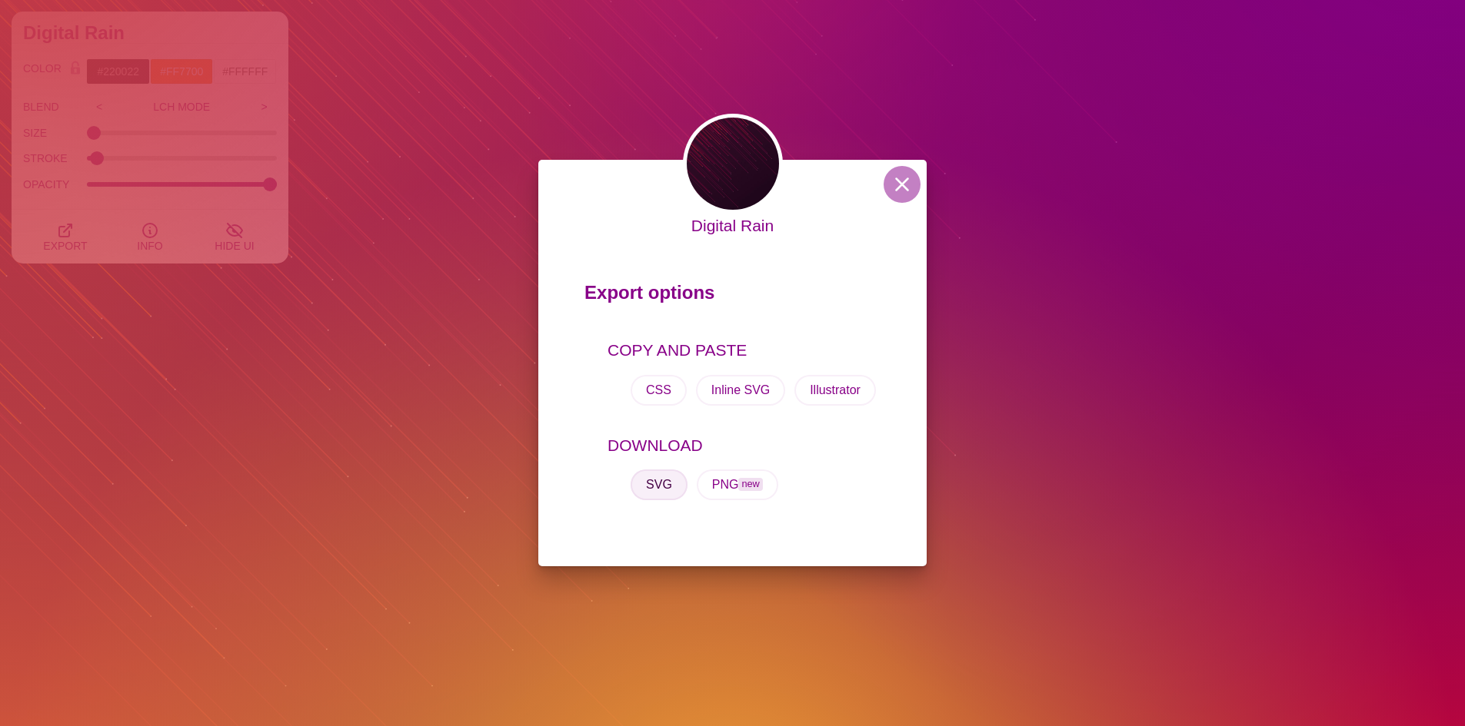
click at [663, 481] on button "SVG" at bounding box center [658, 485] width 57 height 31
click at [901, 196] on button at bounding box center [901, 184] width 37 height 37
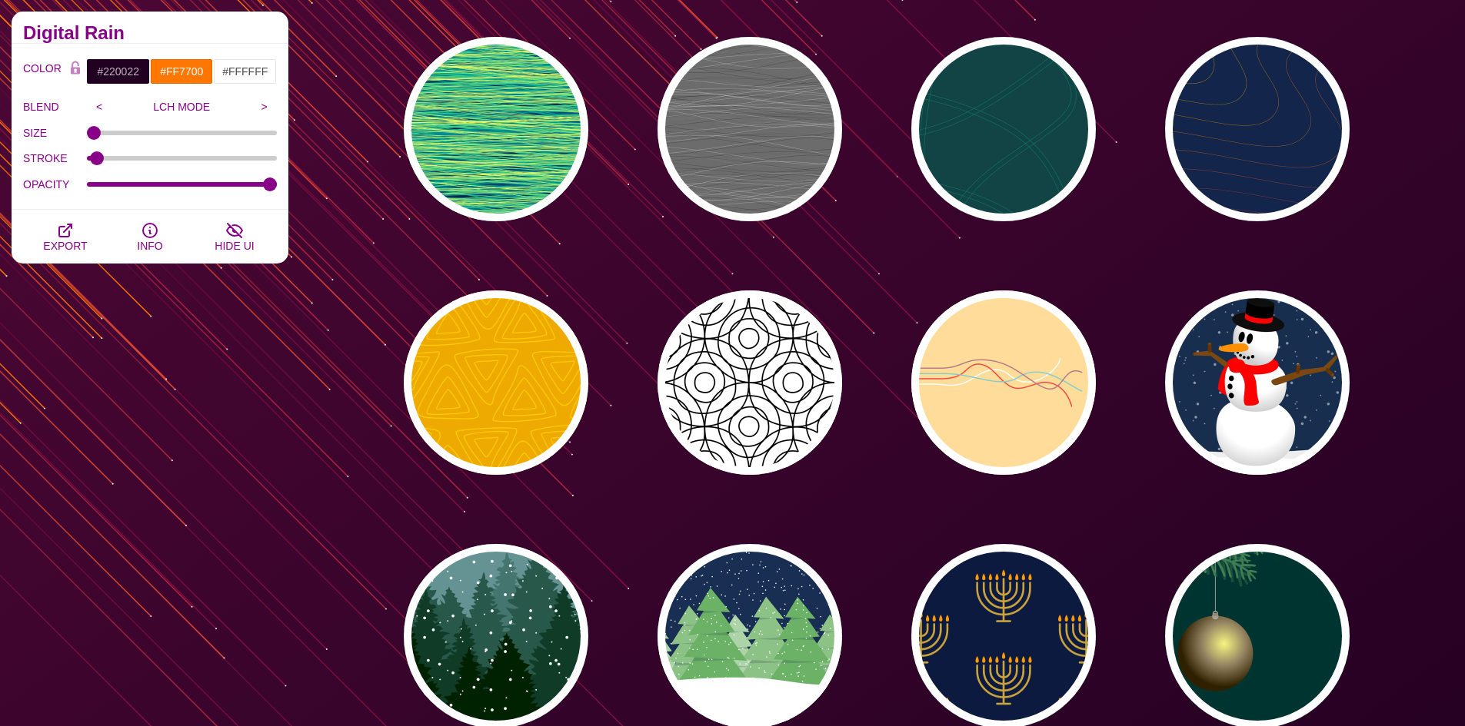
scroll to position [15242, 0]
